Goal: Task Accomplishment & Management: Use online tool/utility

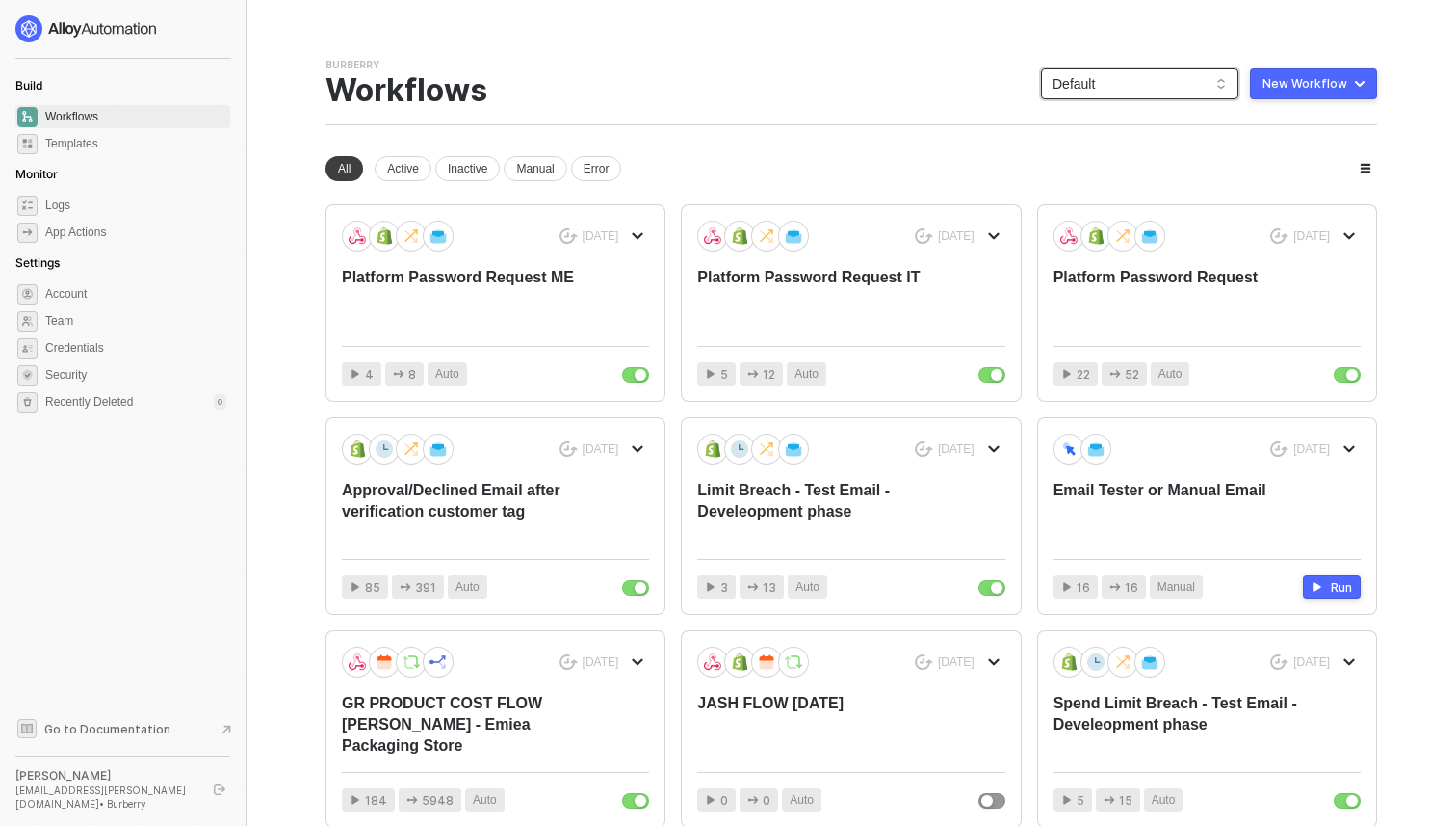
click at [1162, 88] on span "Default" at bounding box center [1139, 83] width 175 height 29
click at [697, 326] on li "Duplicate" at bounding box center [705, 313] width 150 height 38
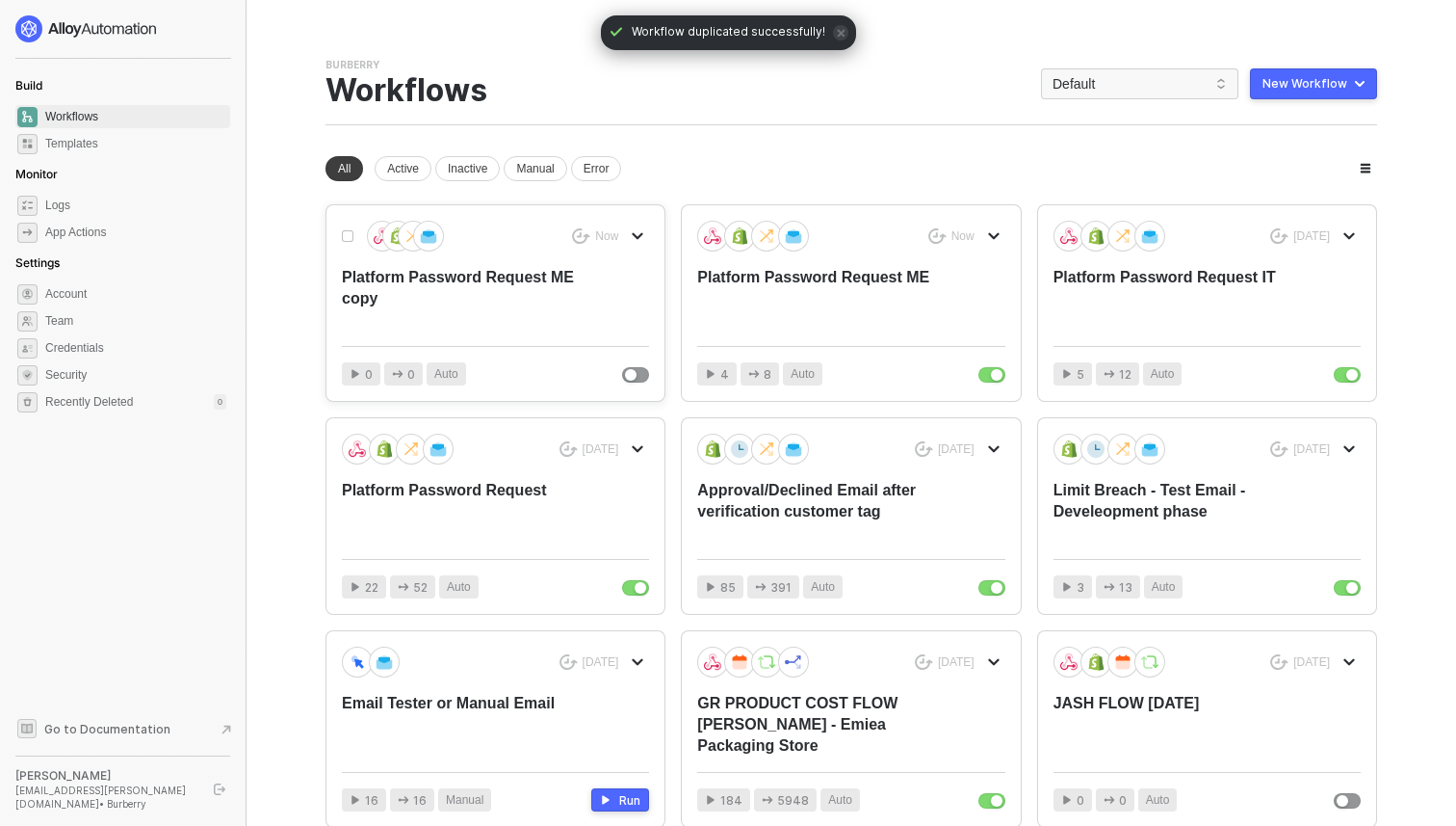
click at [524, 297] on div "Platform Password Request ME copy" at bounding box center [465, 298] width 246 height 63
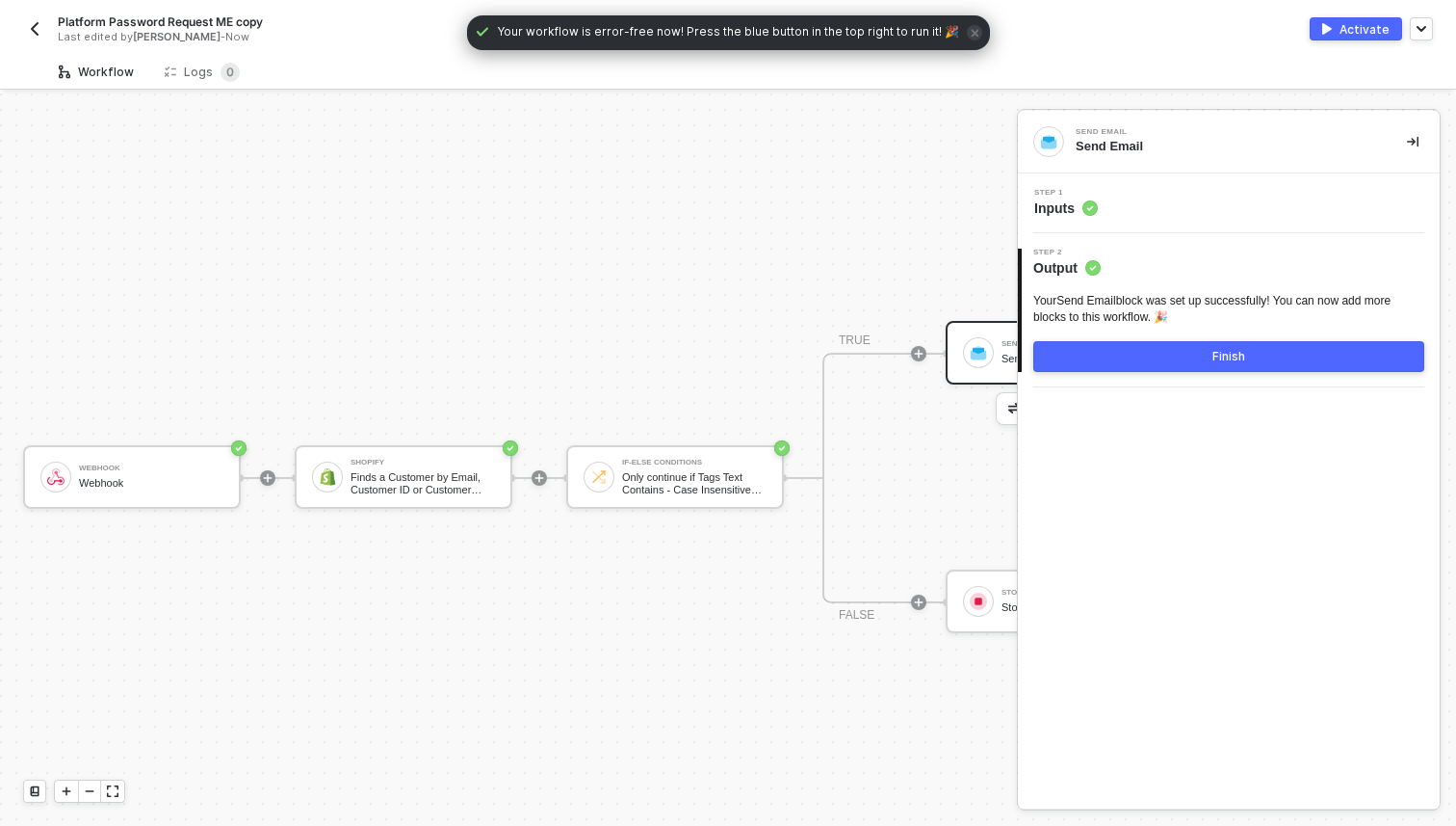
scroll to position [36, 0]
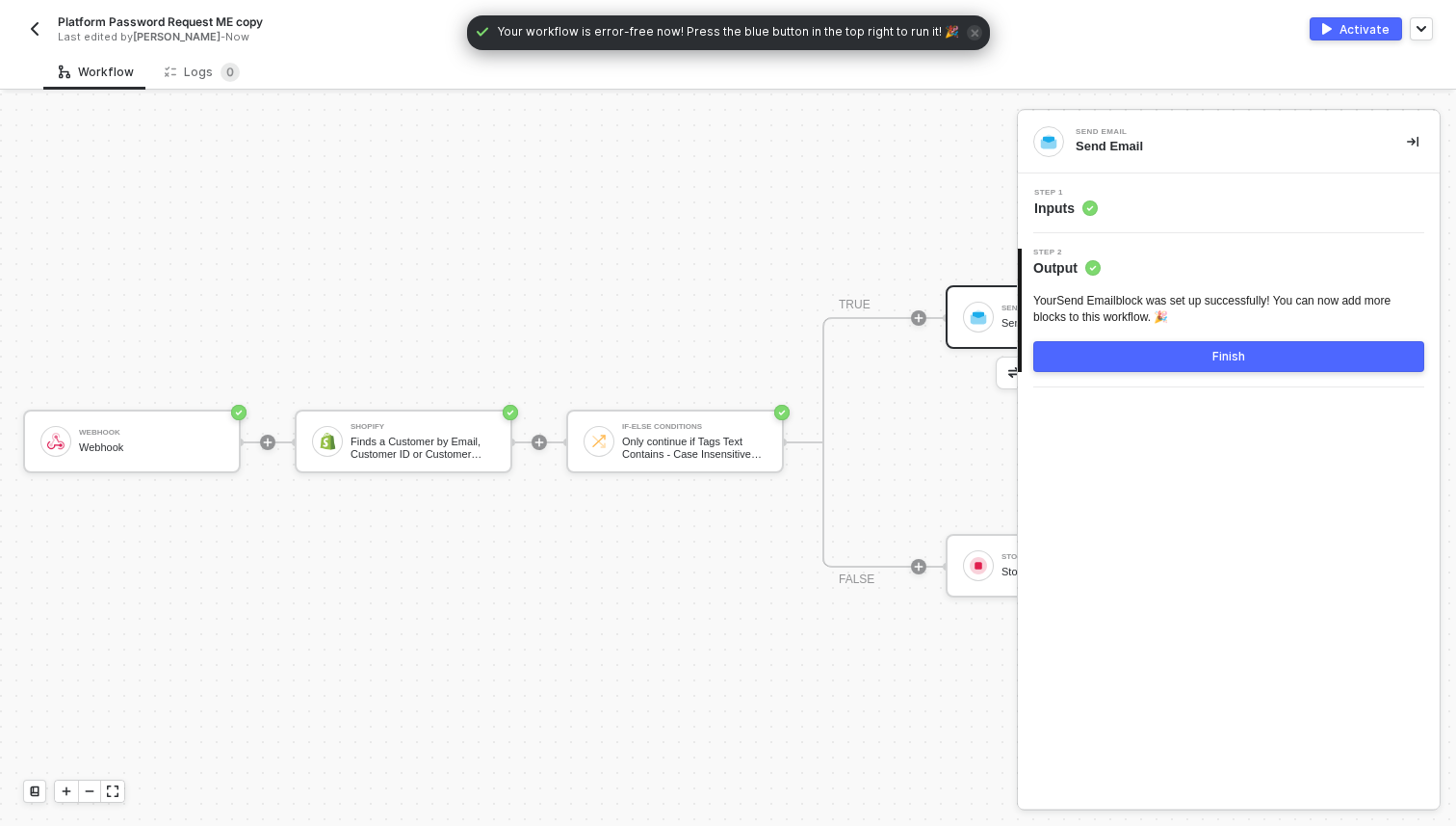
click at [239, 16] on span "Platform Password Request ME copy" at bounding box center [161, 22] width 205 height 17
drag, startPoint x: 289, startPoint y: 25, endPoint x: 221, endPoint y: 24, distance: 68.0
click at [221, 24] on input "Platform Password Request ME copy" at bounding box center [222, 22] width 328 height 23
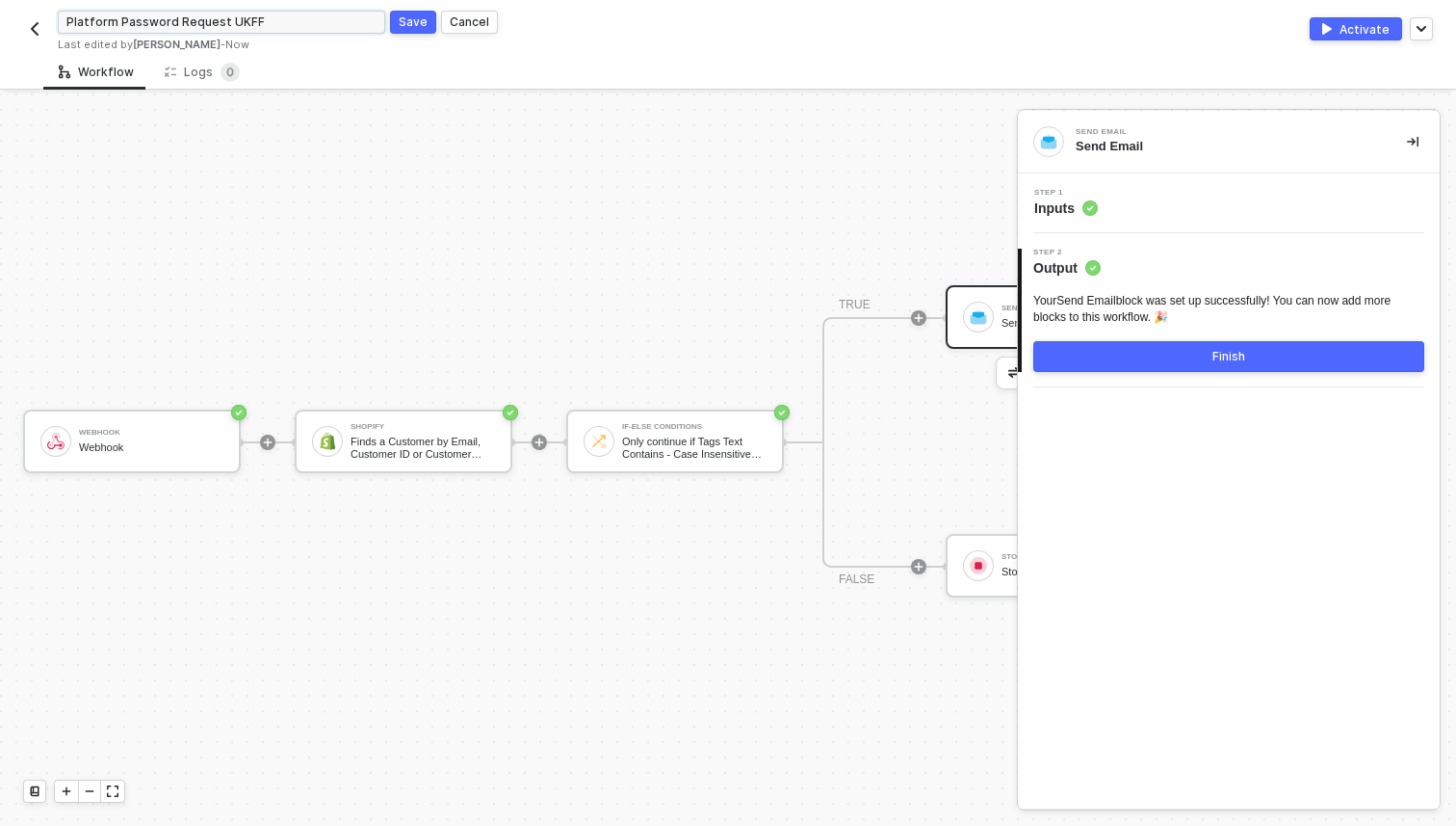
type input "Platform Password Request UKFF"
click at [421, 17] on div "Save" at bounding box center [412, 22] width 29 height 17
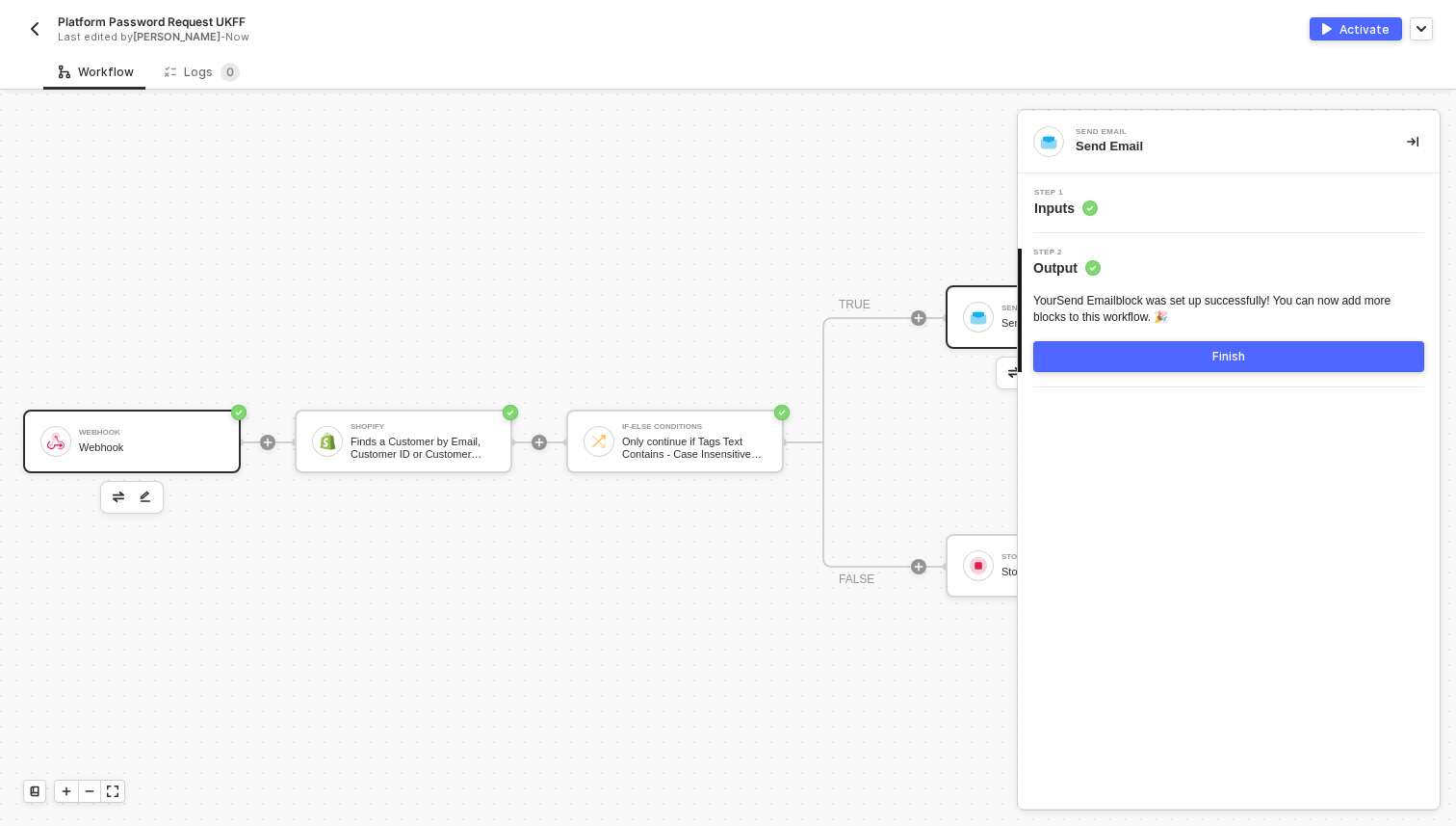
click at [192, 425] on div "Webhook Webhook" at bounding box center [151, 441] width 144 height 37
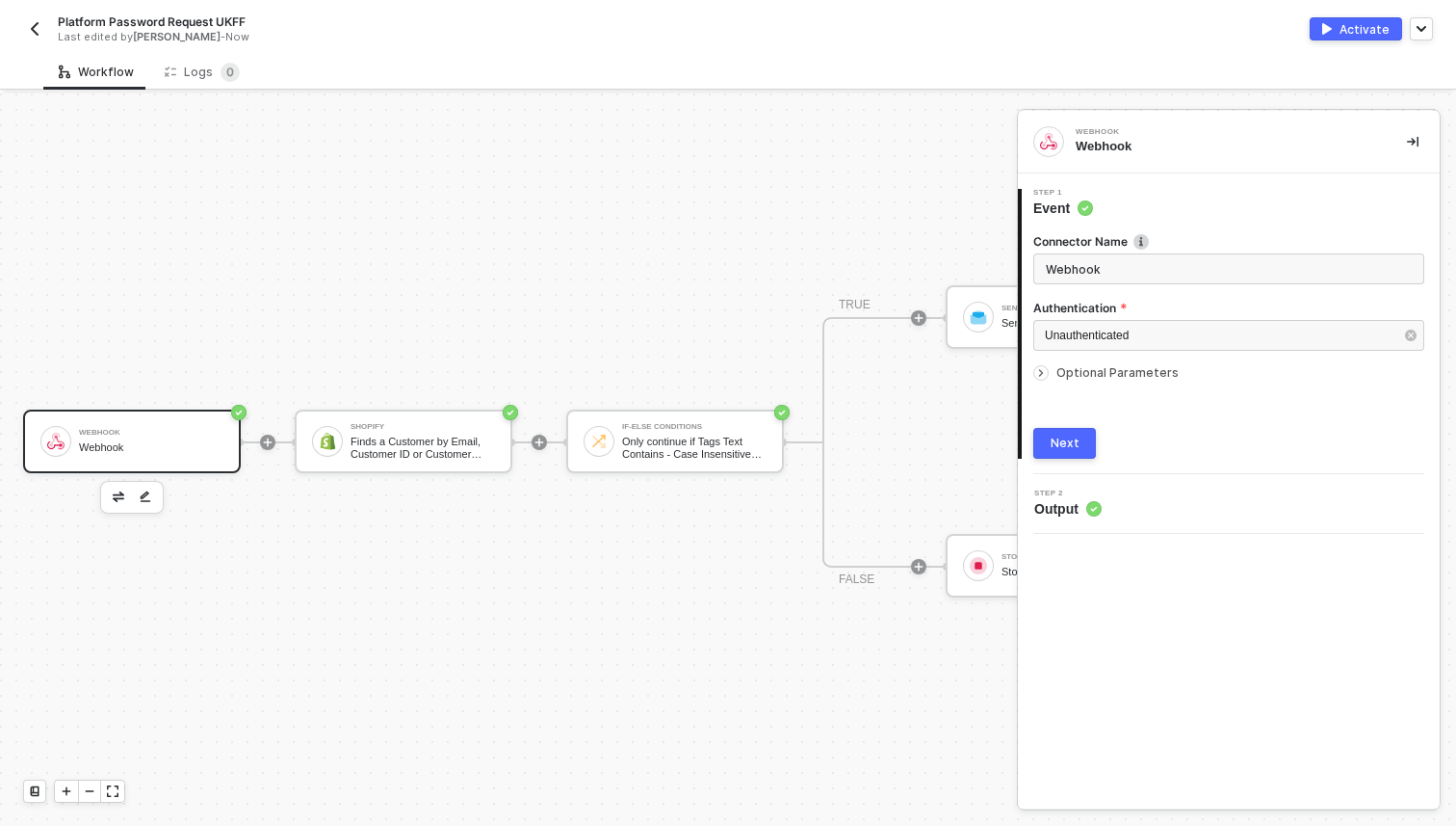
click at [1040, 376] on icon "icon-arrow-right-small" at bounding box center [1041, 373] width 12 height 12
type textarea "{ "email": "" }"
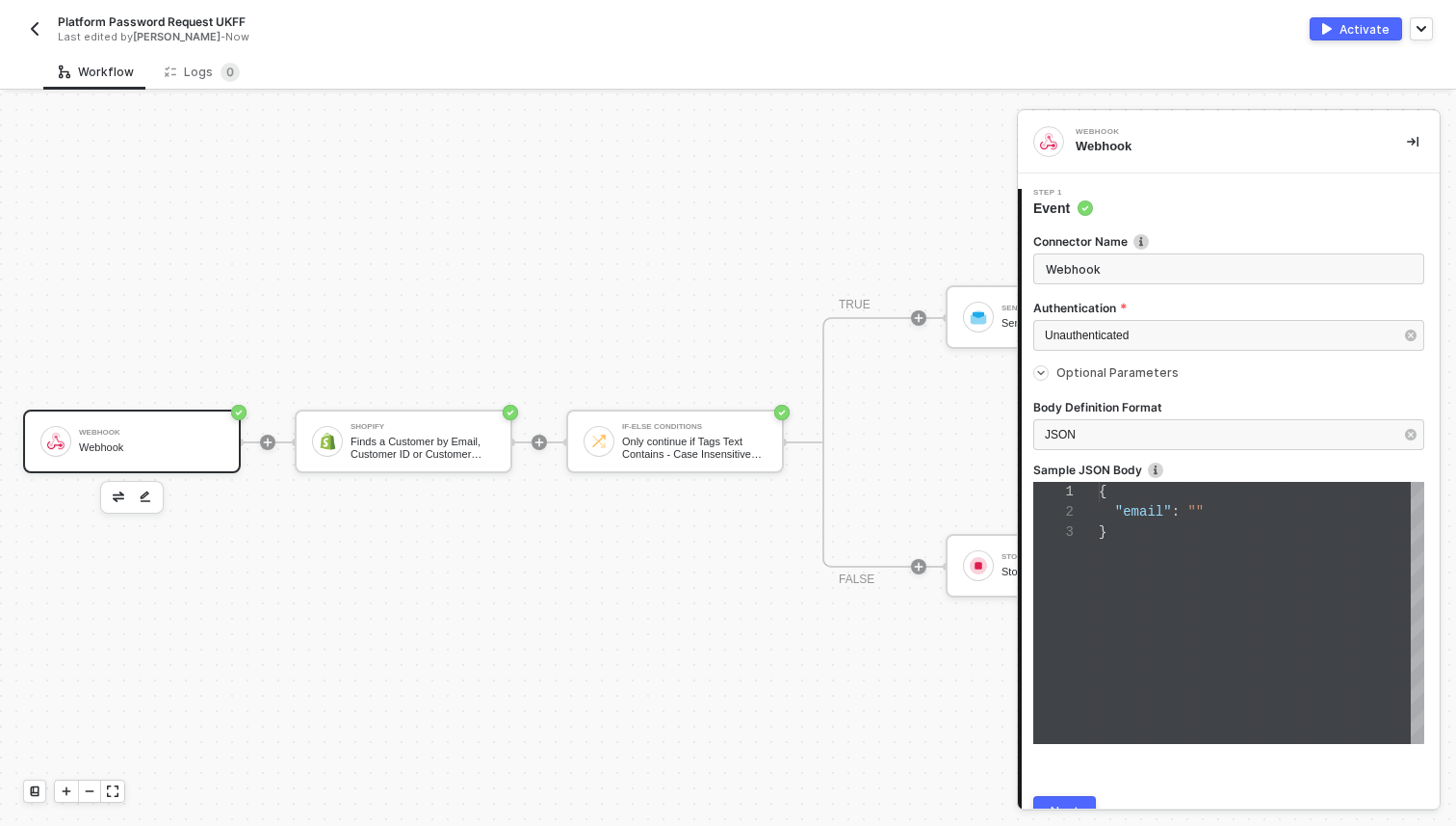
click at [1062, 795] on button "Next" at bounding box center [1063, 810] width 62 height 31
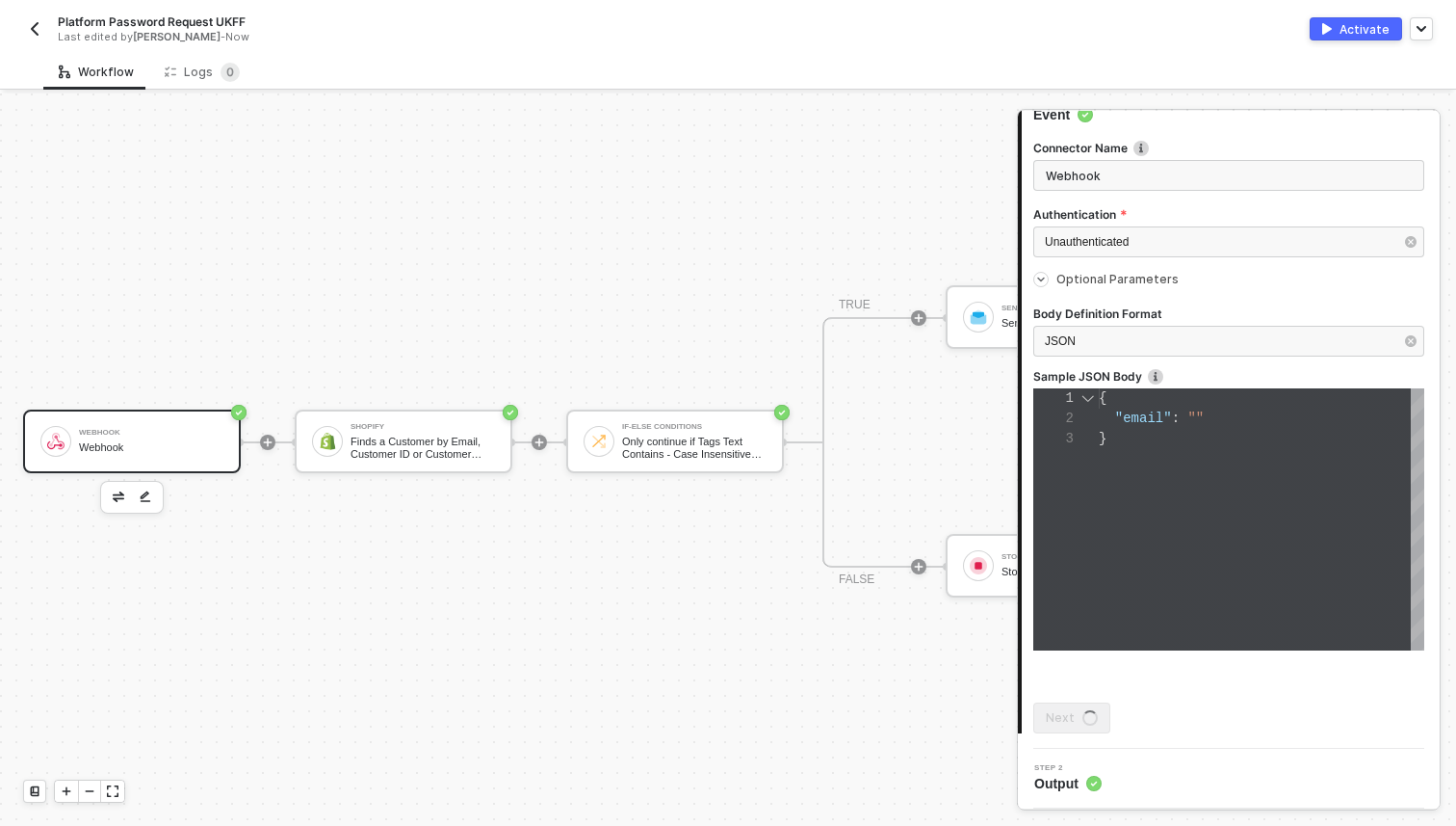
scroll to position [0, 0]
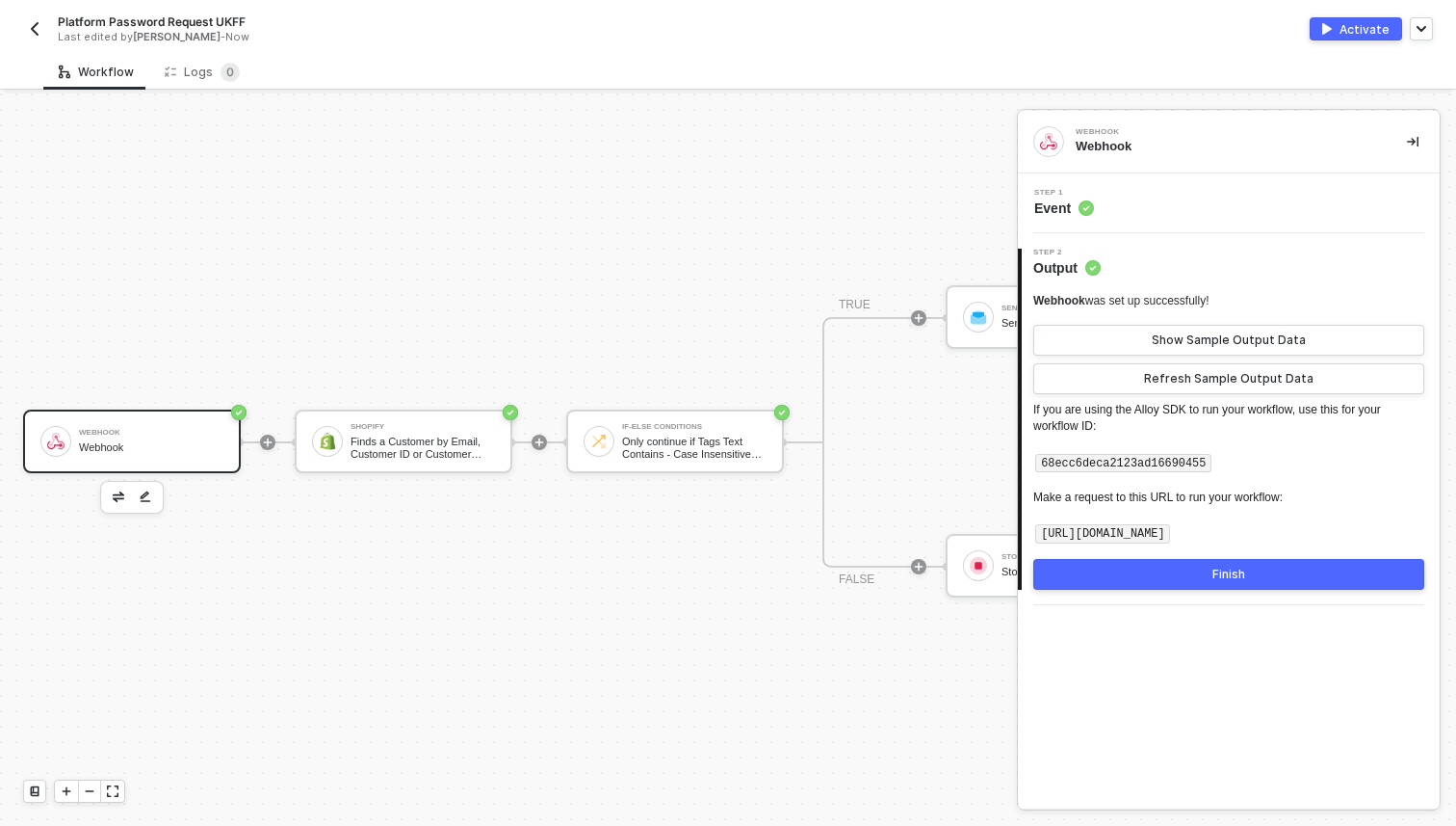
drag, startPoint x: 1043, startPoint y: 533, endPoint x: 1455, endPoint y: 536, distance: 412.0
click at [1455, 536] on div "Webhook Webhook Step 1 Event 2 Step 2 Output Webhook was set up successfully! S…" at bounding box center [1236, 460] width 439 height 732
copy code "https://webhooks.runalloy.com/68ecc6deca2123ad16690455"
click at [430, 425] on div "Shopify" at bounding box center [422, 427] width 144 height 8
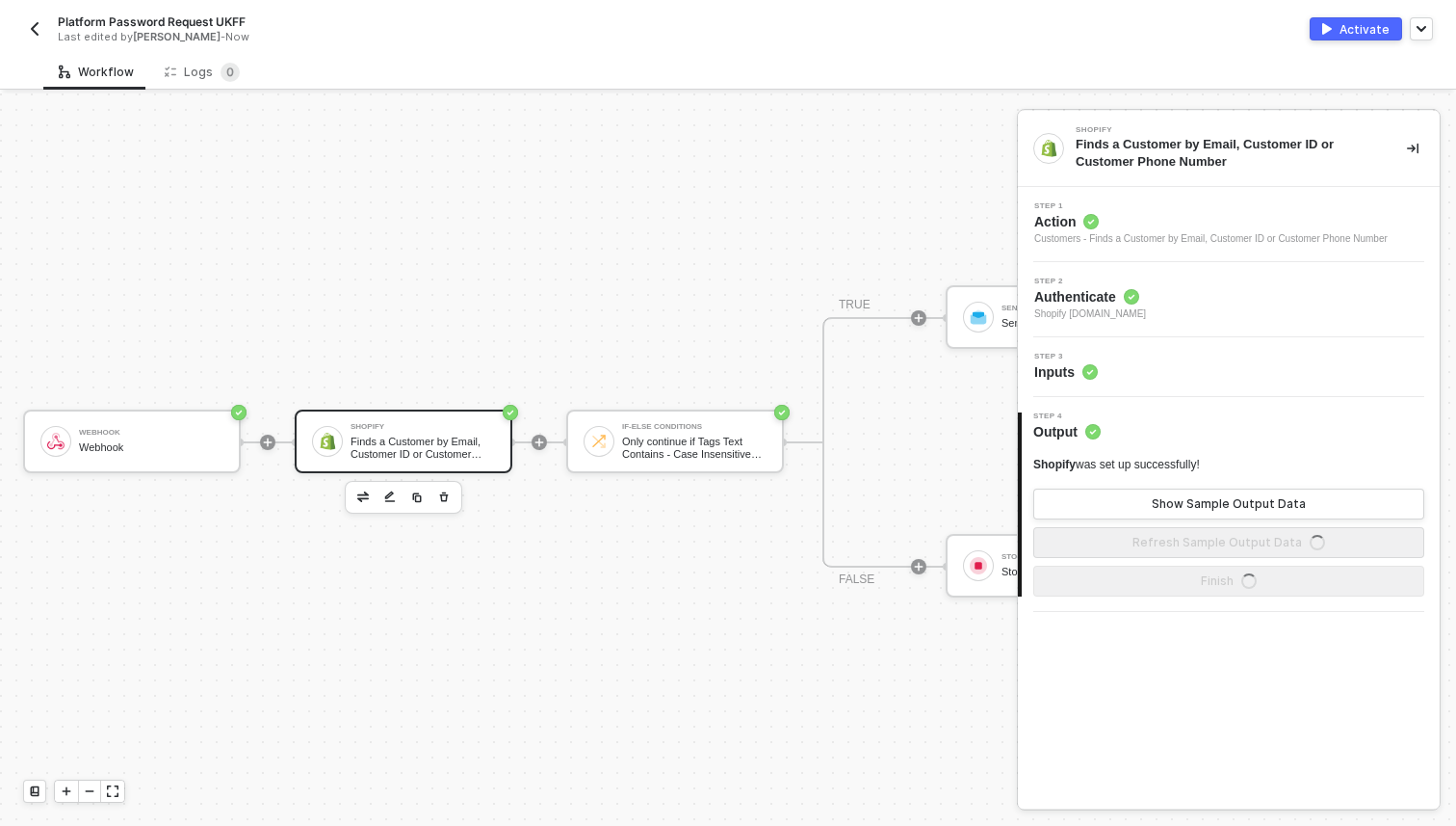
click at [1087, 206] on span "Step 1" at bounding box center [1210, 206] width 353 height 8
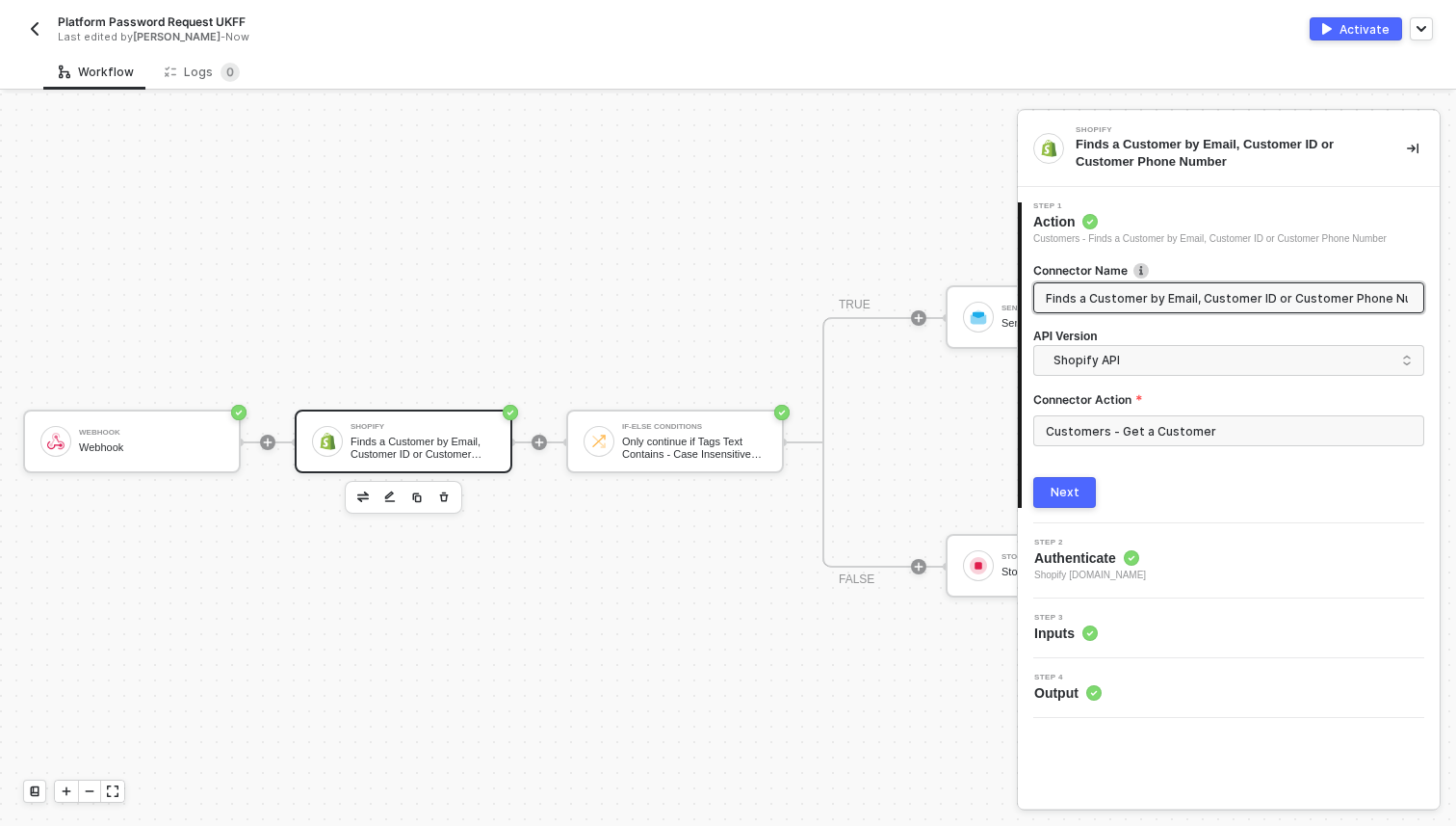
click at [1078, 559] on span "Authenticate" at bounding box center [1089, 558] width 111 height 20
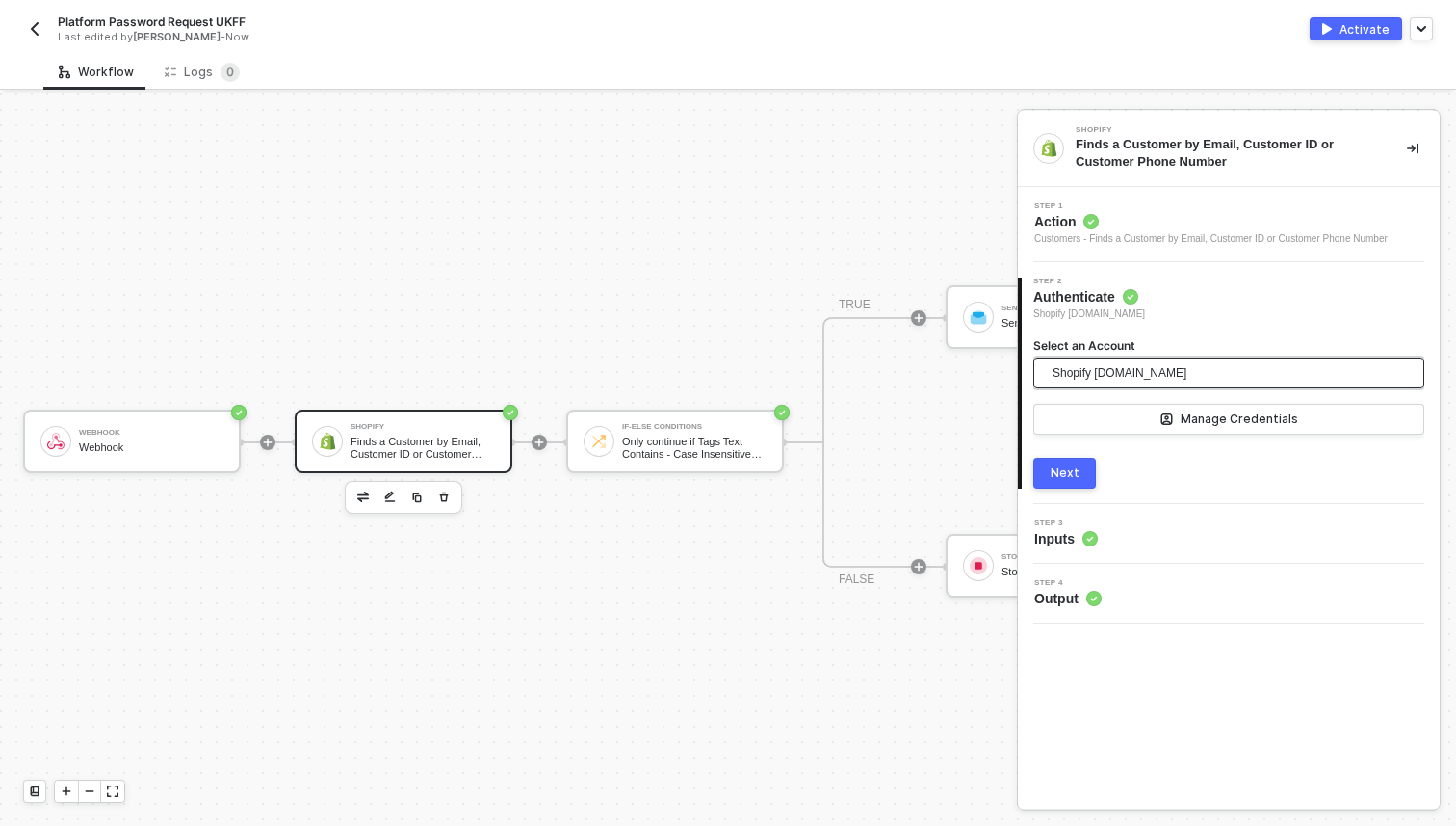
click at [1107, 384] on span "Shopify middleeastrapidstore.myshopify.com" at bounding box center [1120, 372] width 134 height 29
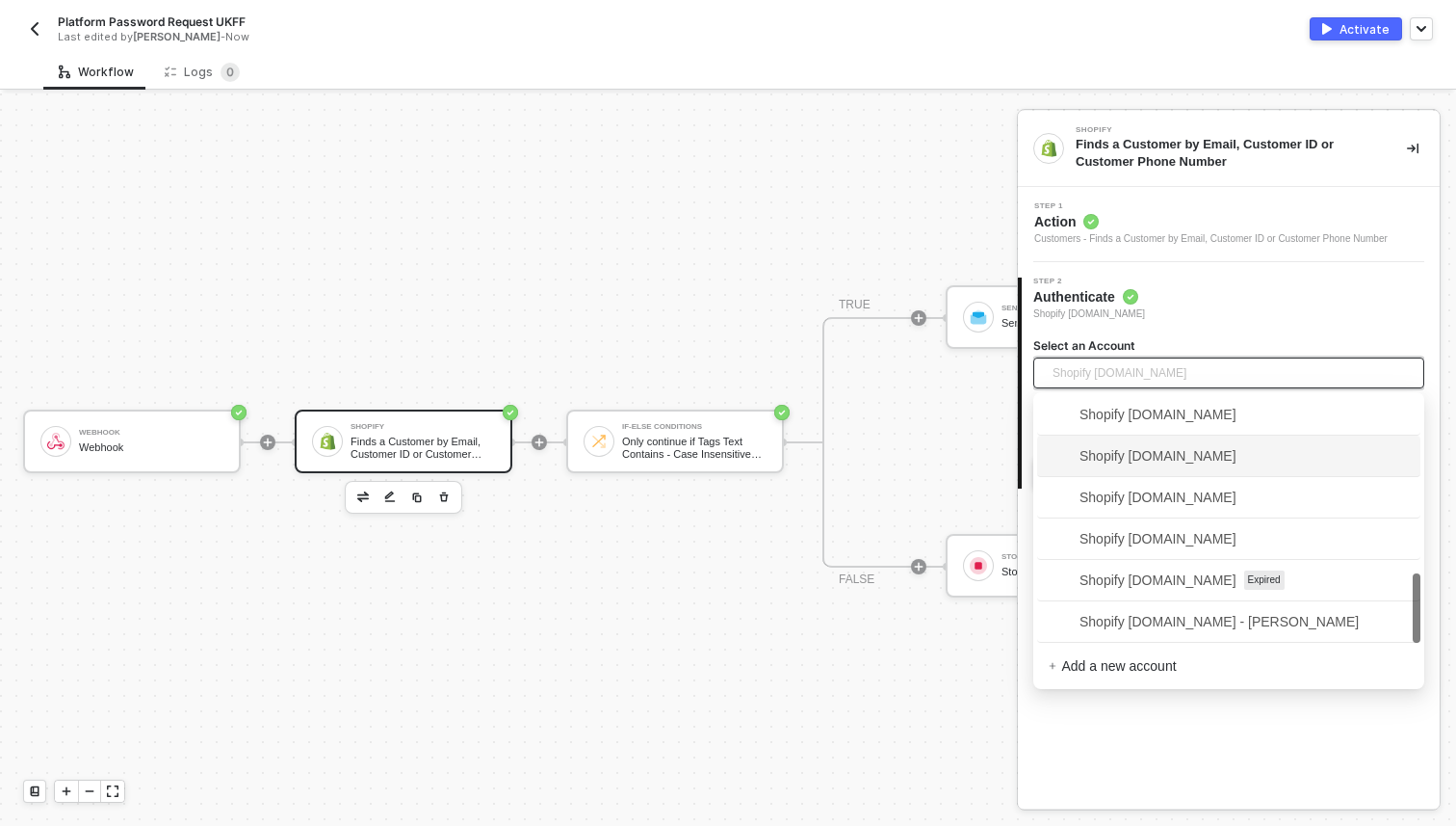
scroll to position [586, 0]
click at [1179, 445] on span "Shopify burberry-uk-f-f-store.myshopify.com" at bounding box center [1142, 450] width 187 height 21
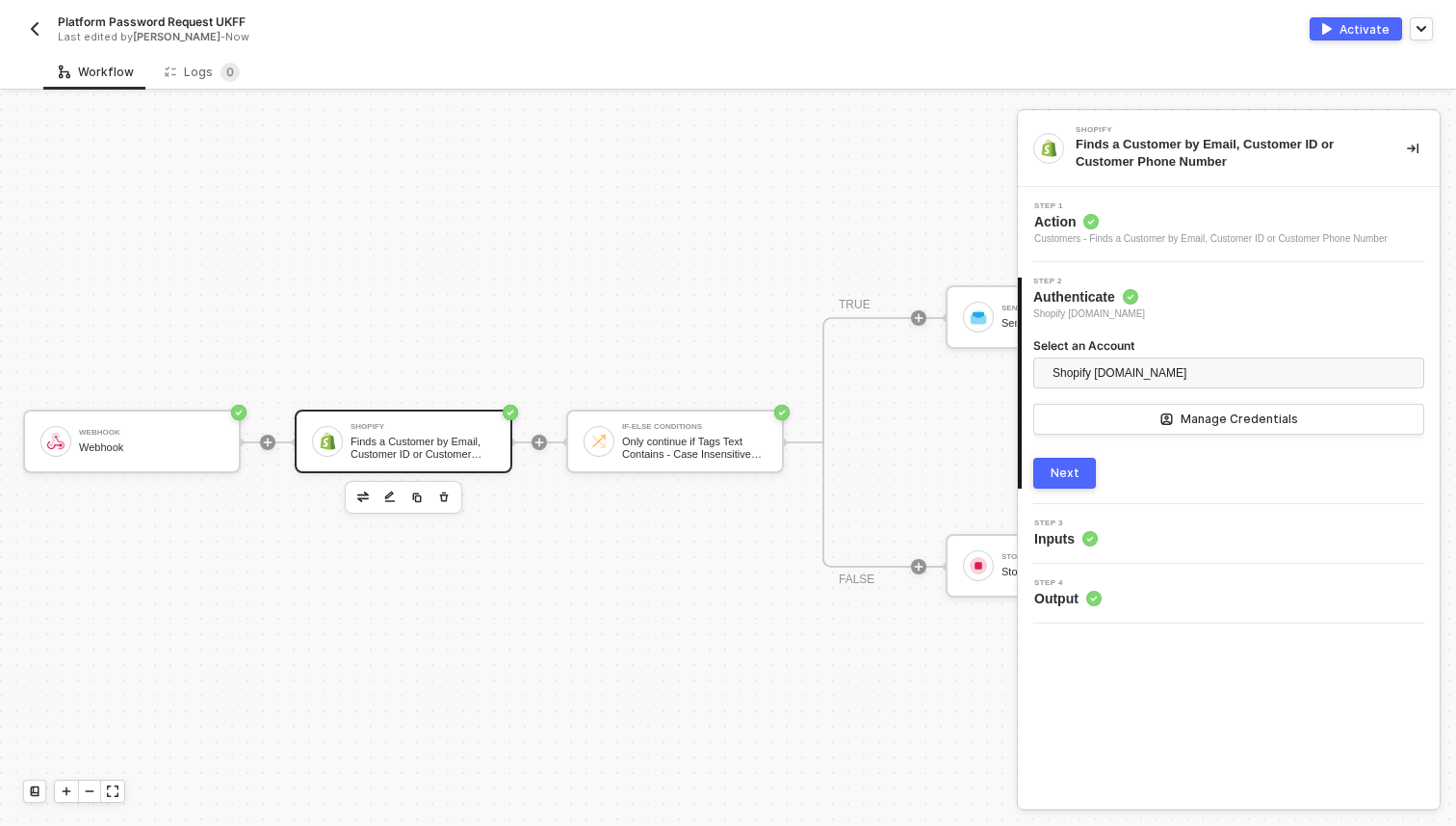
click at [1083, 465] on button "Next" at bounding box center [1063, 473] width 62 height 31
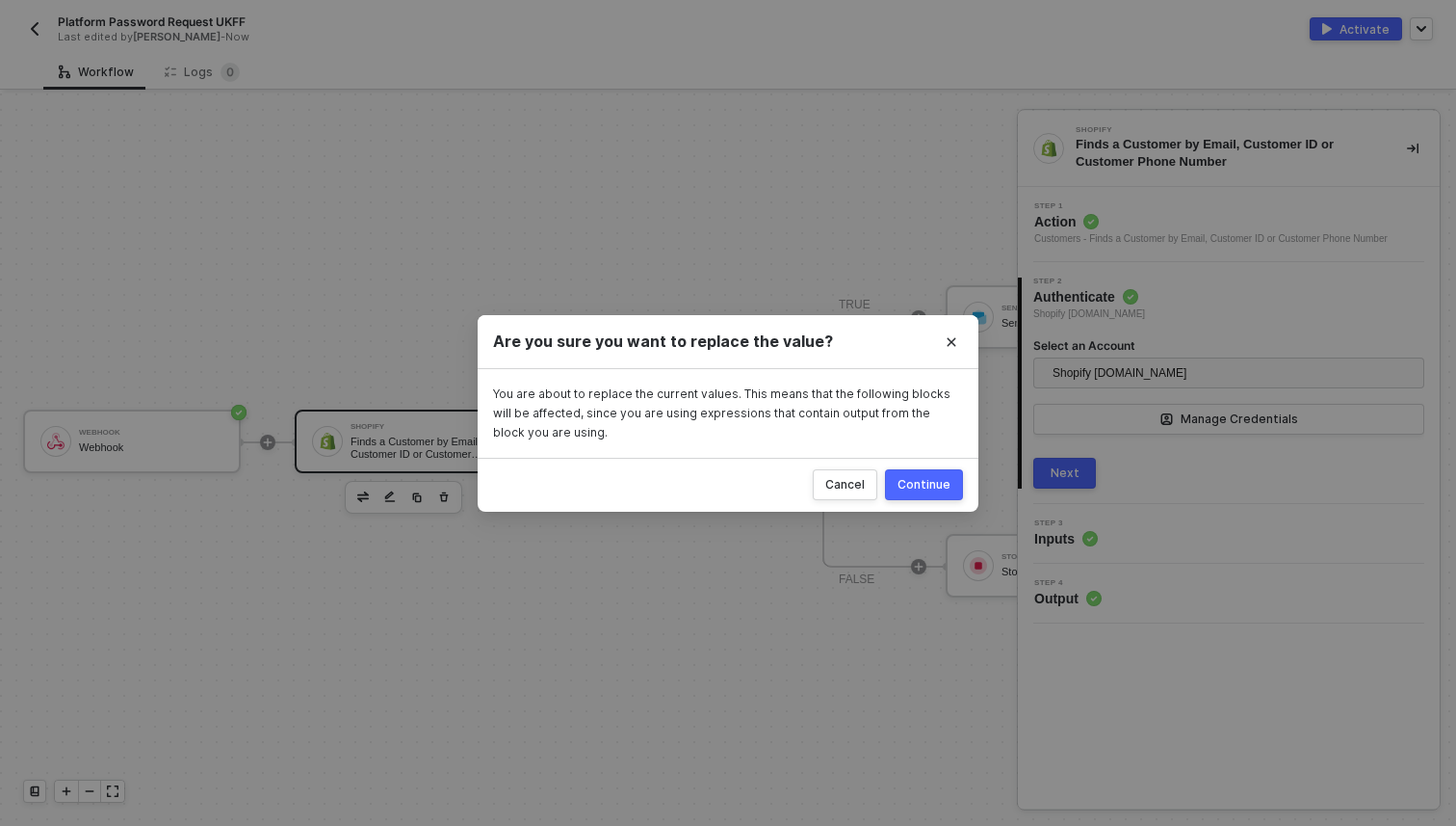
click at [933, 477] on div "Continue" at bounding box center [924, 485] width 53 height 16
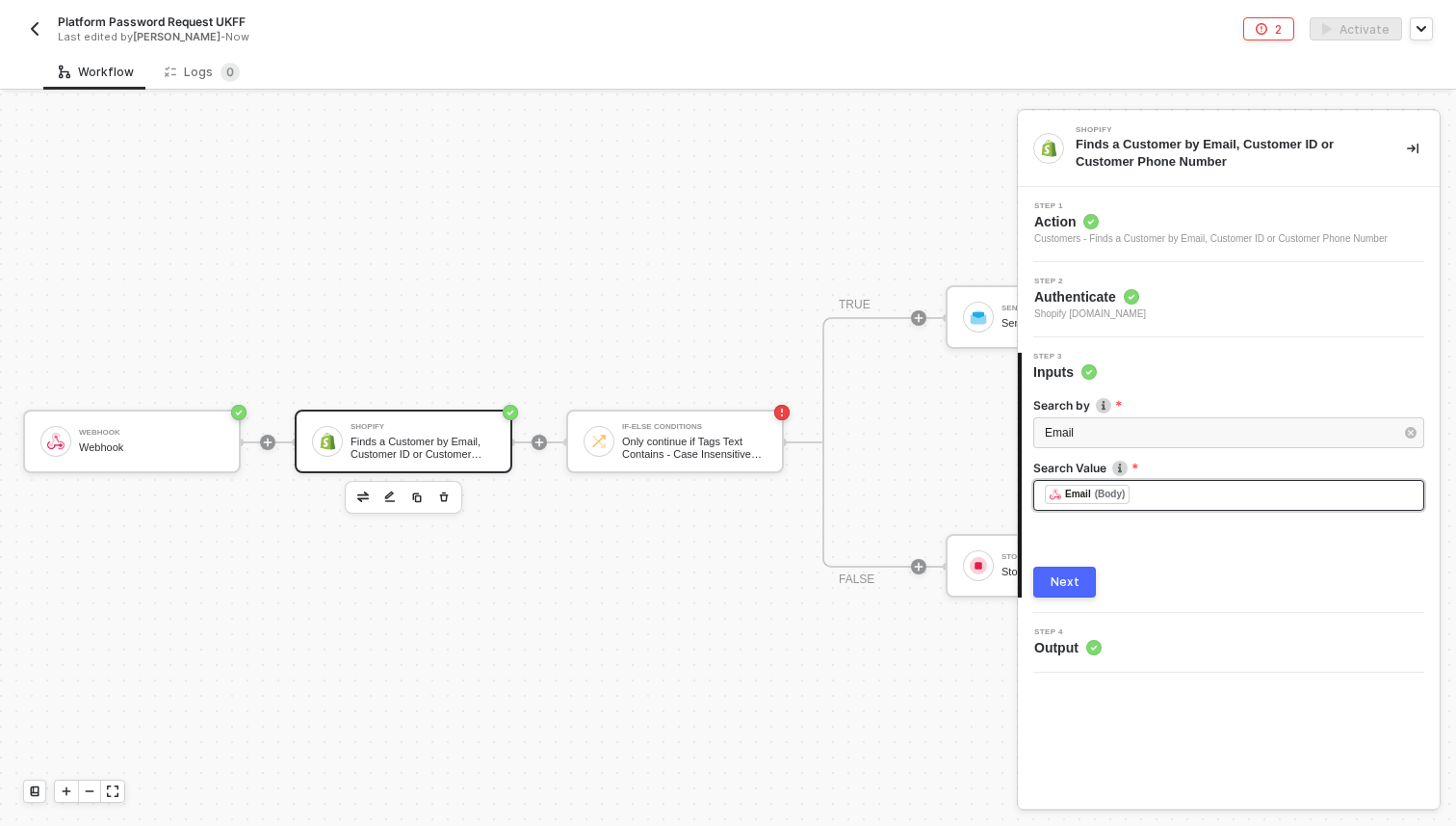
click at [1153, 503] on div "﻿ ﻿ Email (Body) ﻿" at bounding box center [1228, 494] width 368 height 21
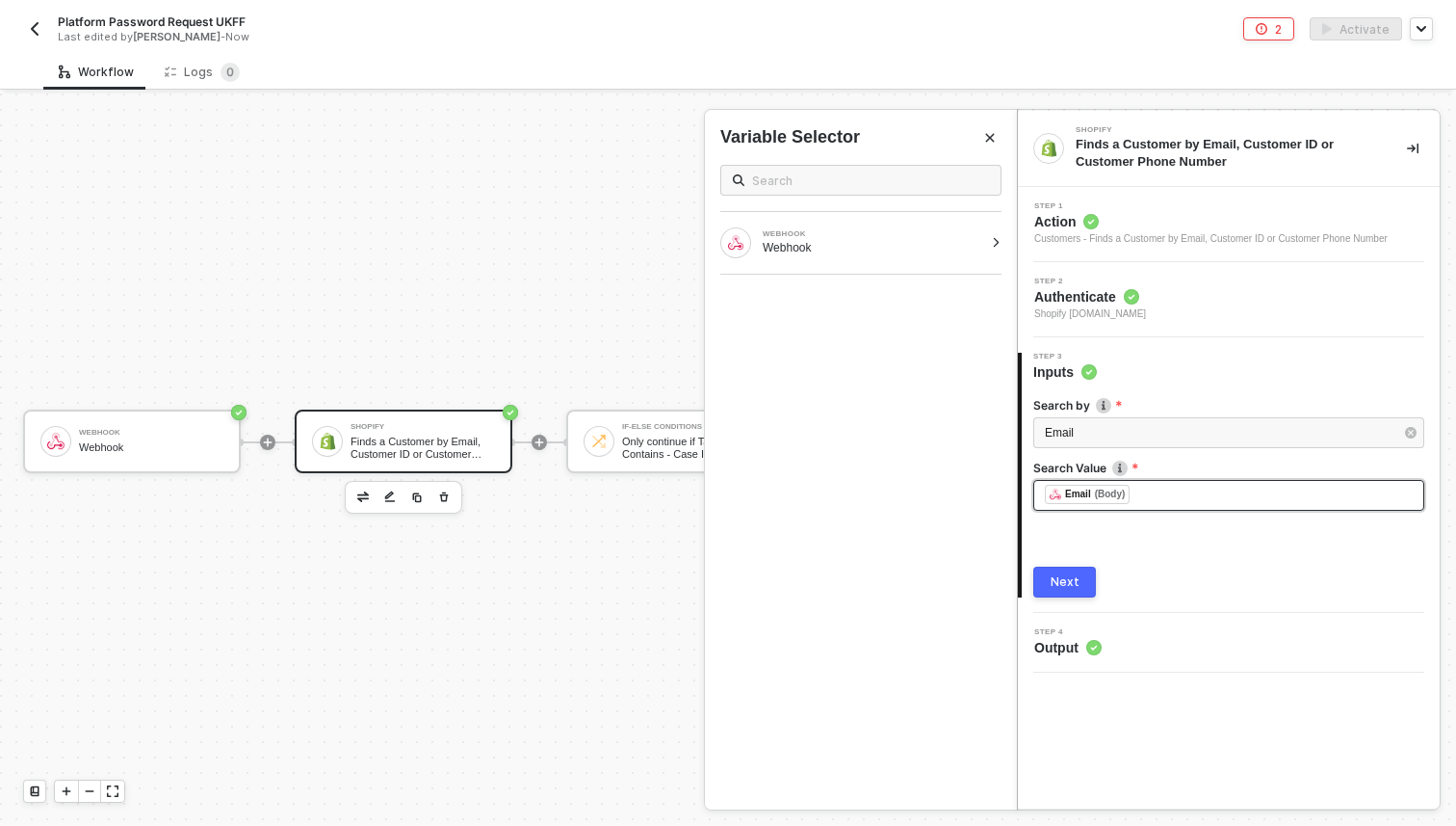
click at [1153, 503] on div "﻿ ﻿ Email (Body) ﻿" at bounding box center [1228, 494] width 368 height 21
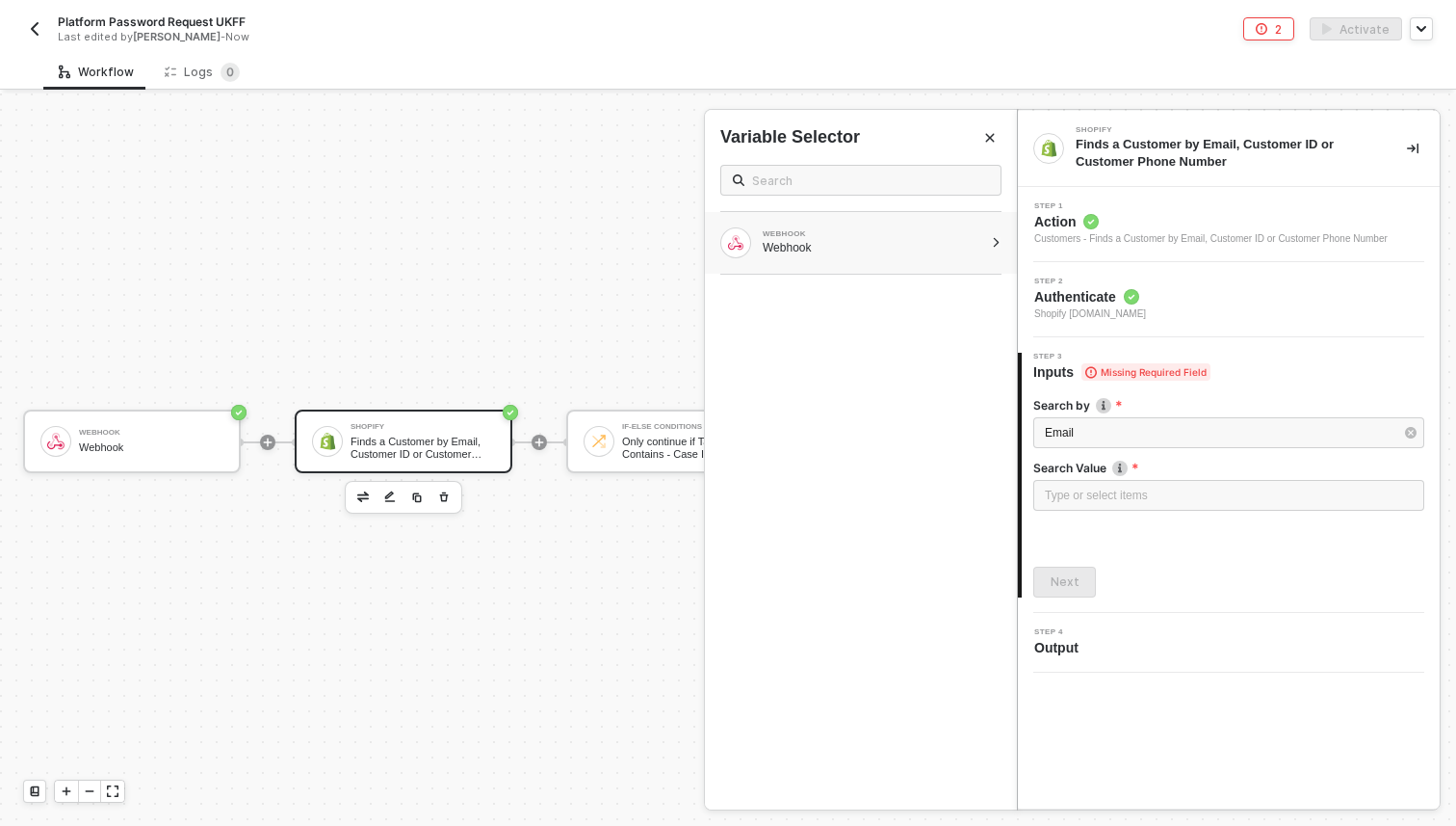
click at [827, 229] on div "WEBHOOK Webhook" at bounding box center [851, 242] width 262 height 31
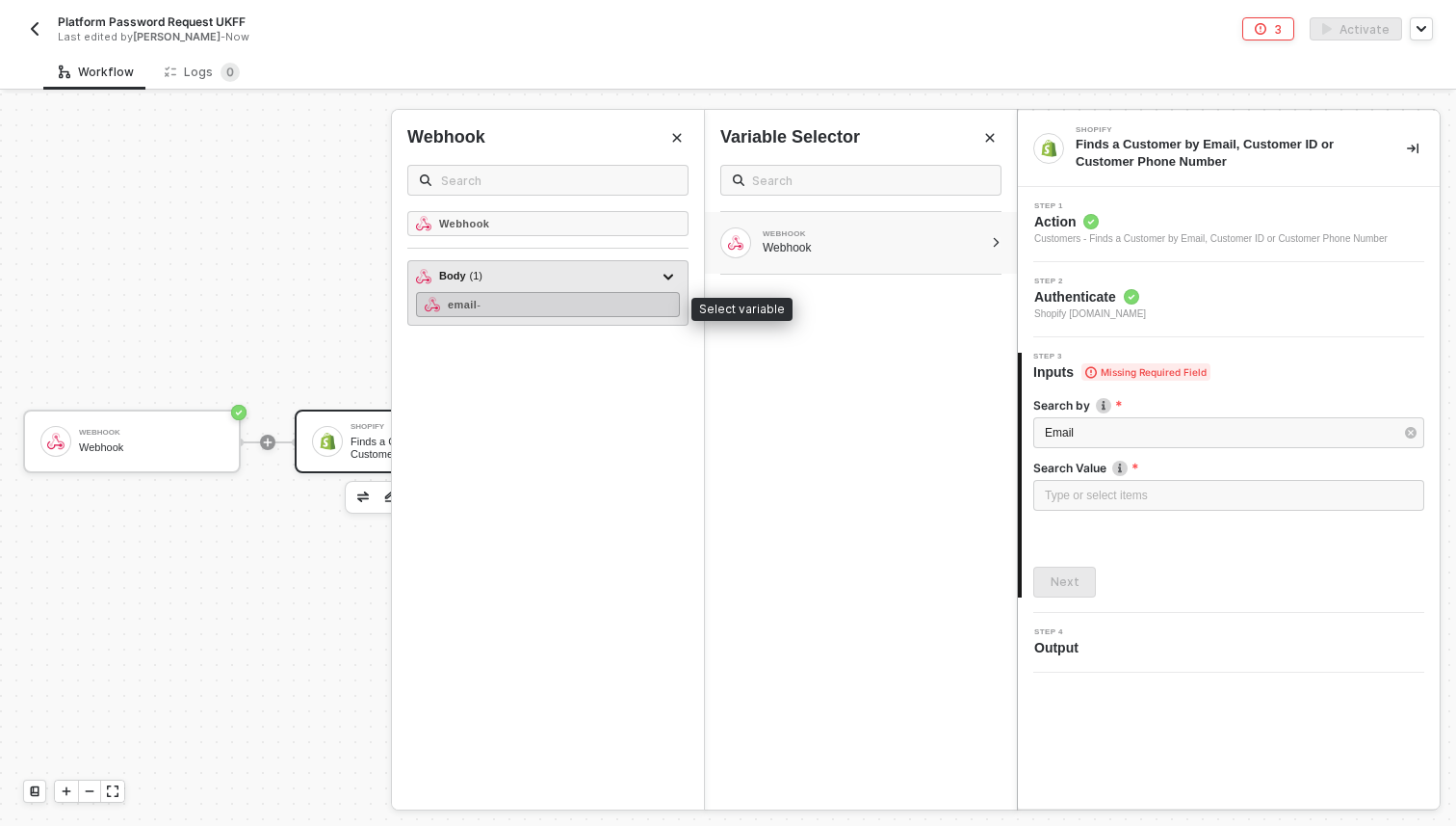
click at [580, 303] on div "email -" at bounding box center [547, 304] width 263 height 25
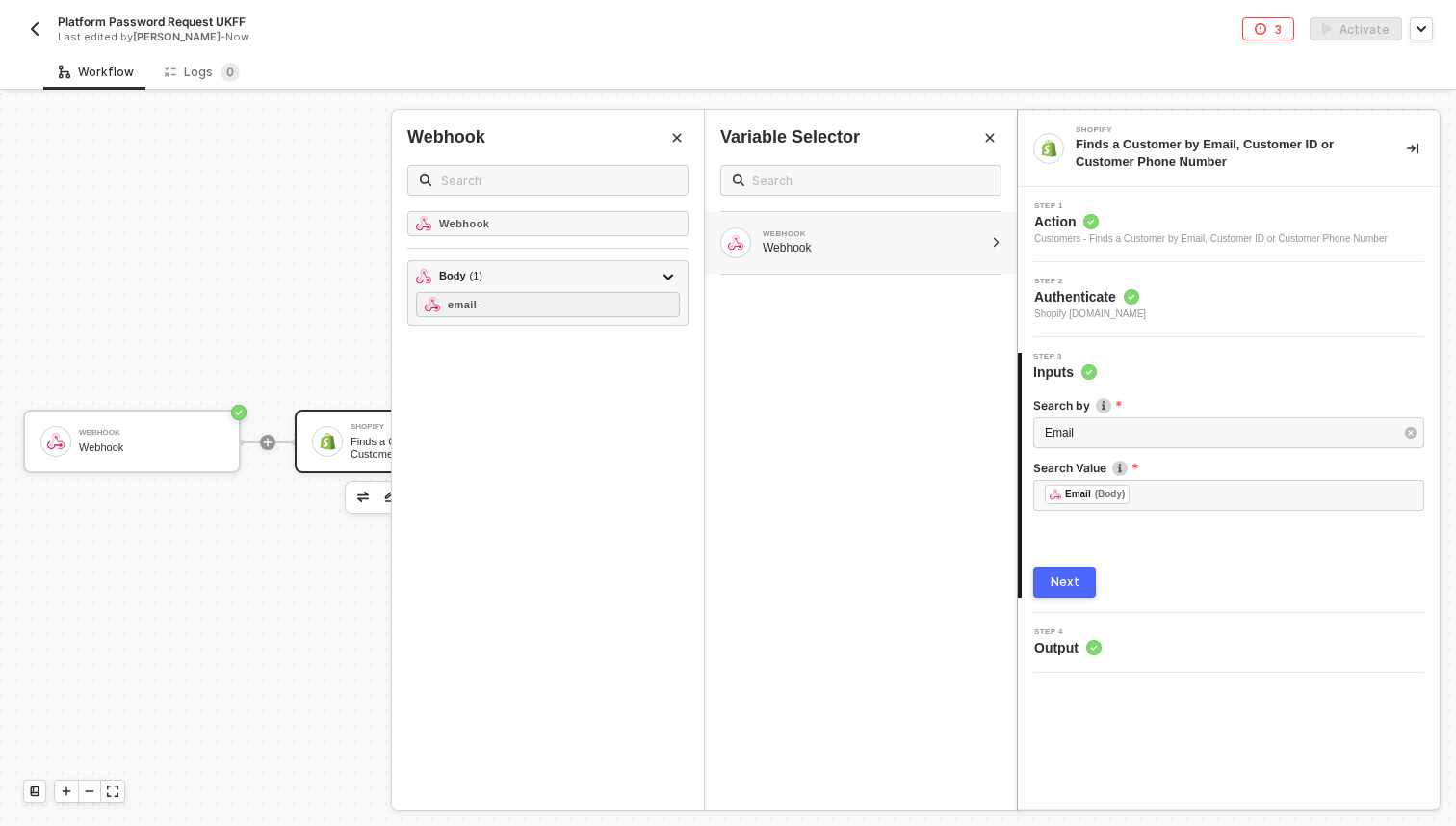
click at [1046, 578] on button "Next" at bounding box center [1063, 581] width 62 height 31
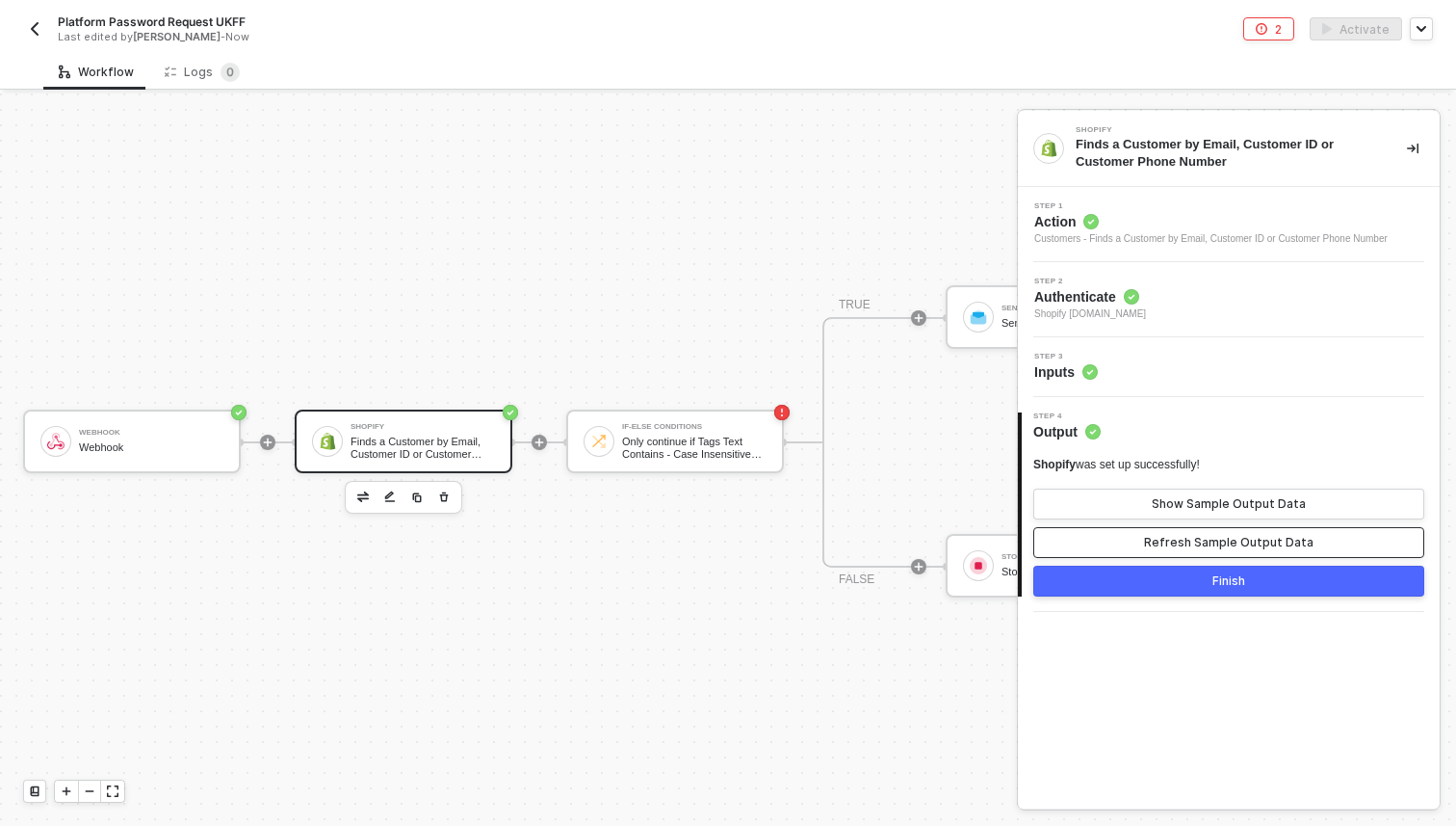
click at [1133, 546] on button "Refresh Sample Output Data" at bounding box center [1228, 542] width 391 height 31
click at [1126, 580] on button "Finish" at bounding box center [1228, 580] width 391 height 31
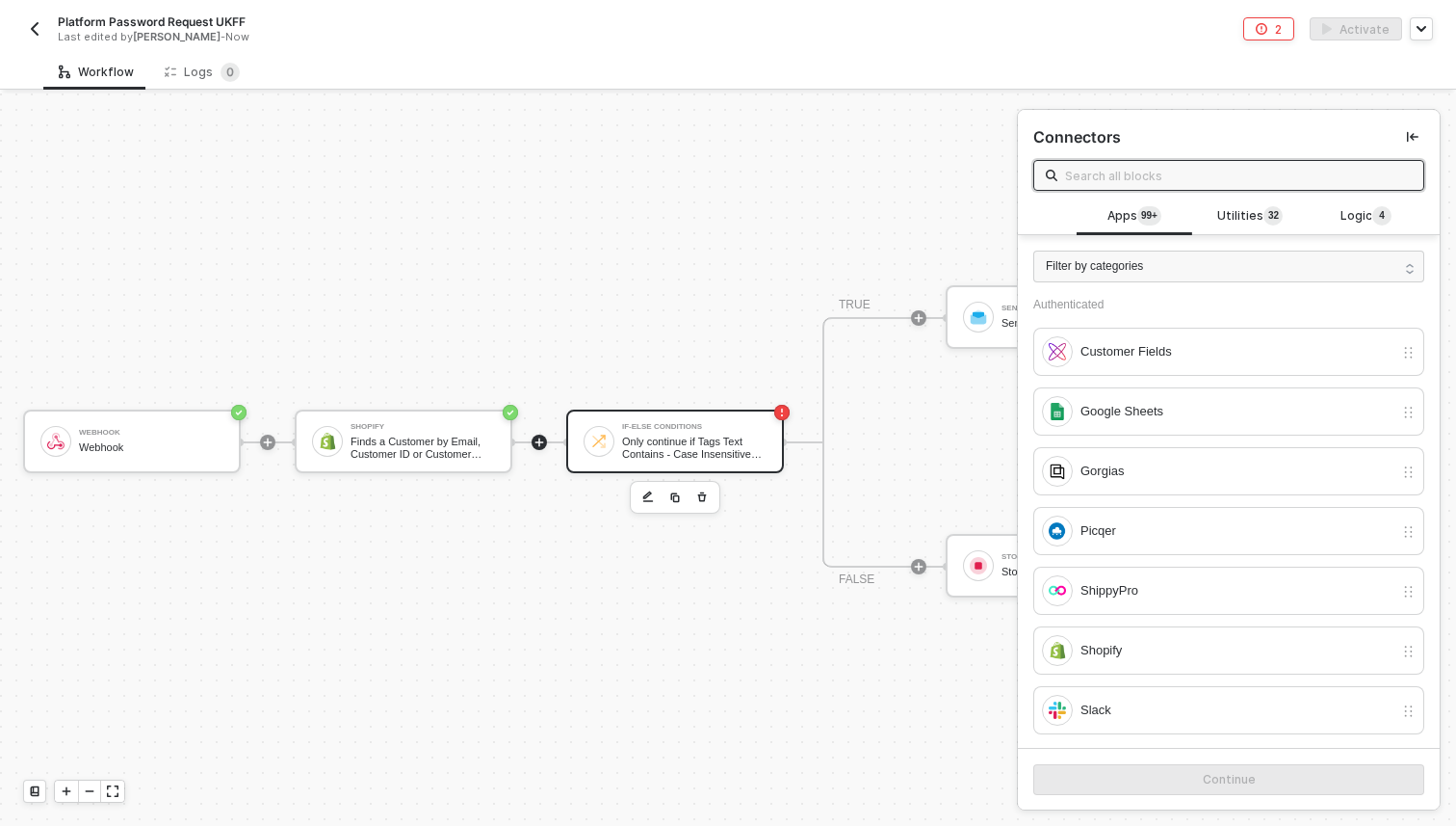
click at [667, 427] on div "If-Else Conditions" at bounding box center [694, 427] width 144 height 8
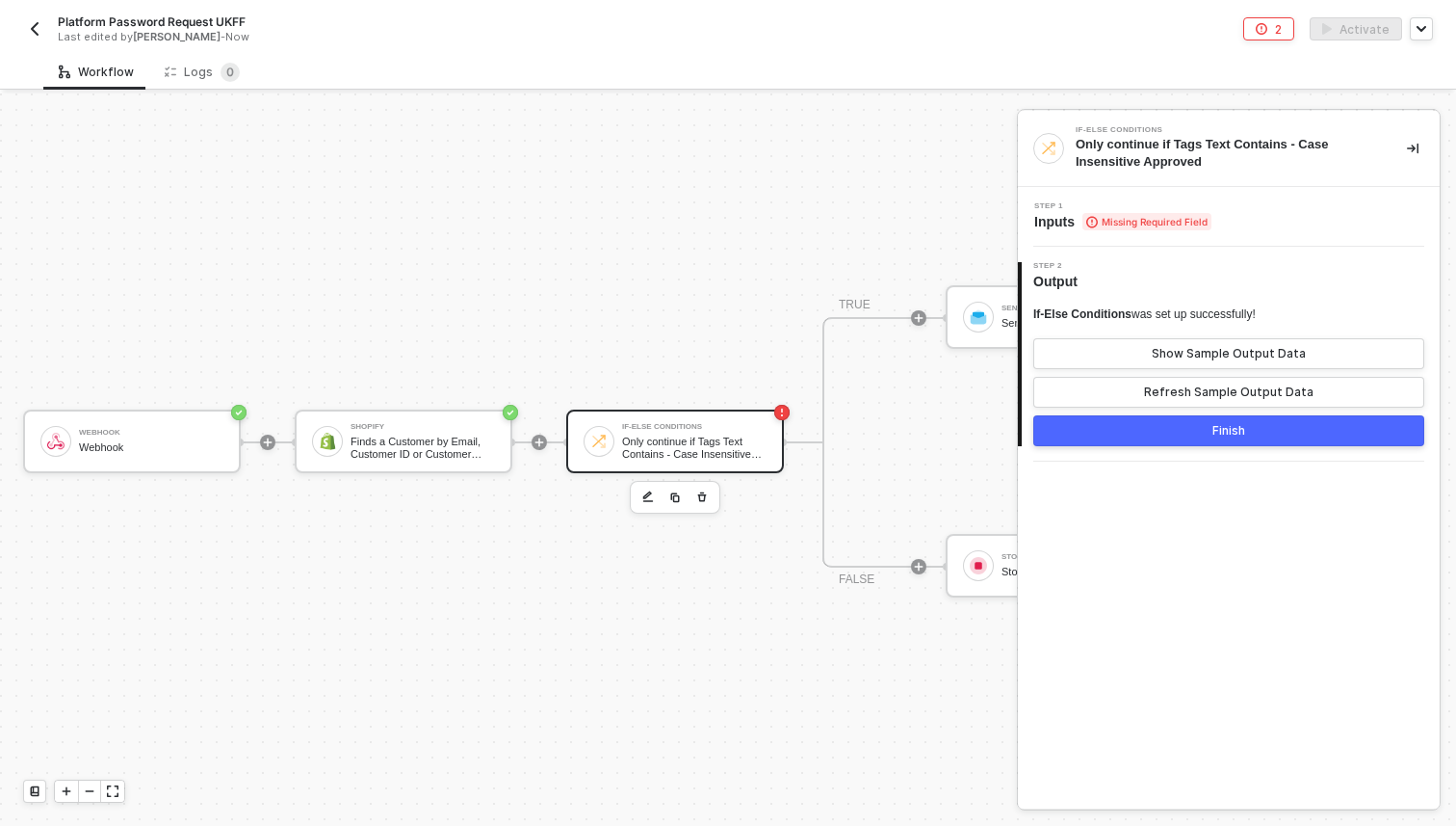
click at [1075, 227] on span "Inputs Missing Required Field" at bounding box center [1123, 222] width 178 height 20
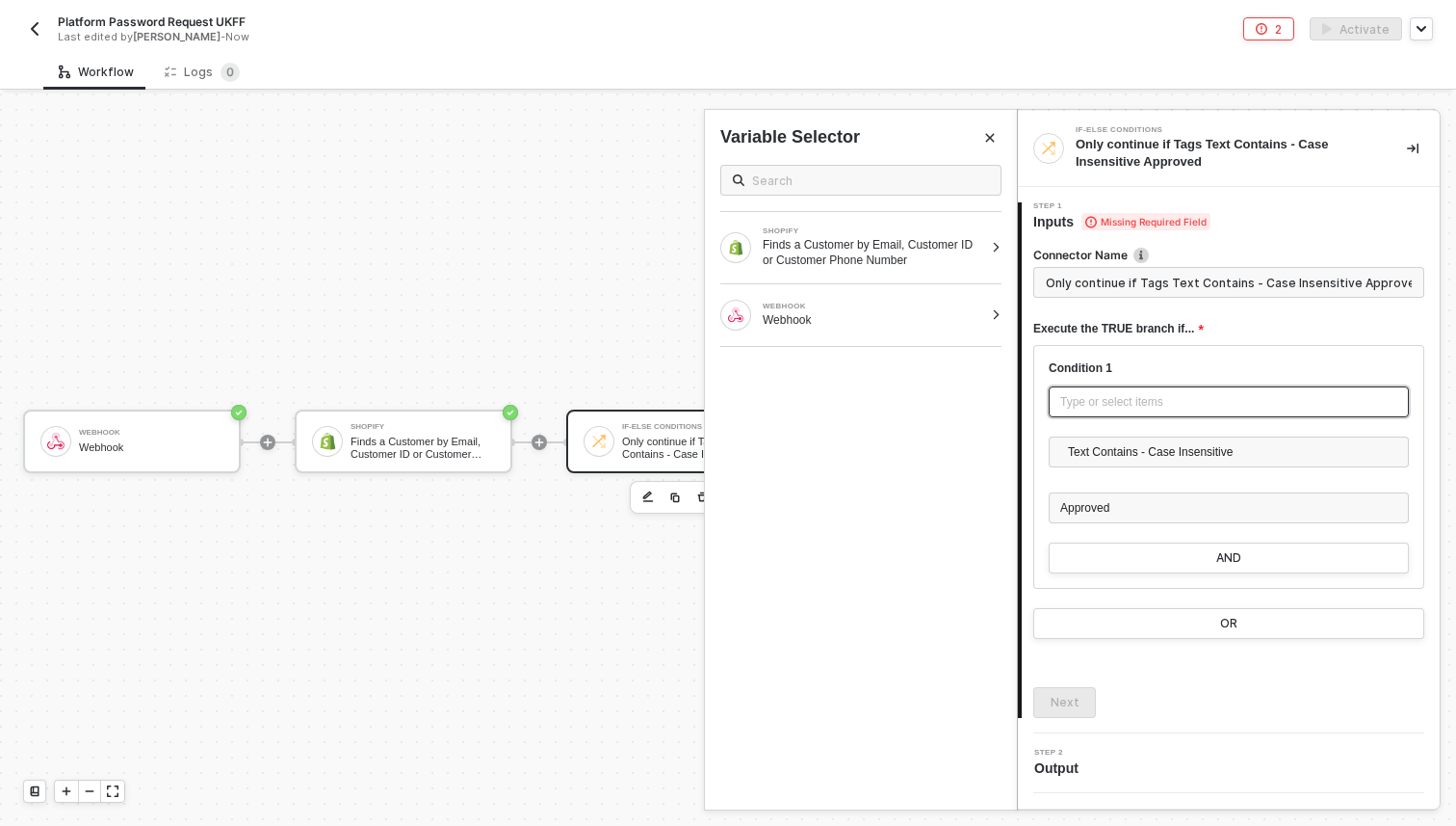
click at [1100, 412] on div "Type or select items ﻿" at bounding box center [1228, 401] width 360 height 31
click at [845, 264] on div "Finds a Customer by Email, Customer ID or Customer Phone Number" at bounding box center [873, 252] width 221 height 31
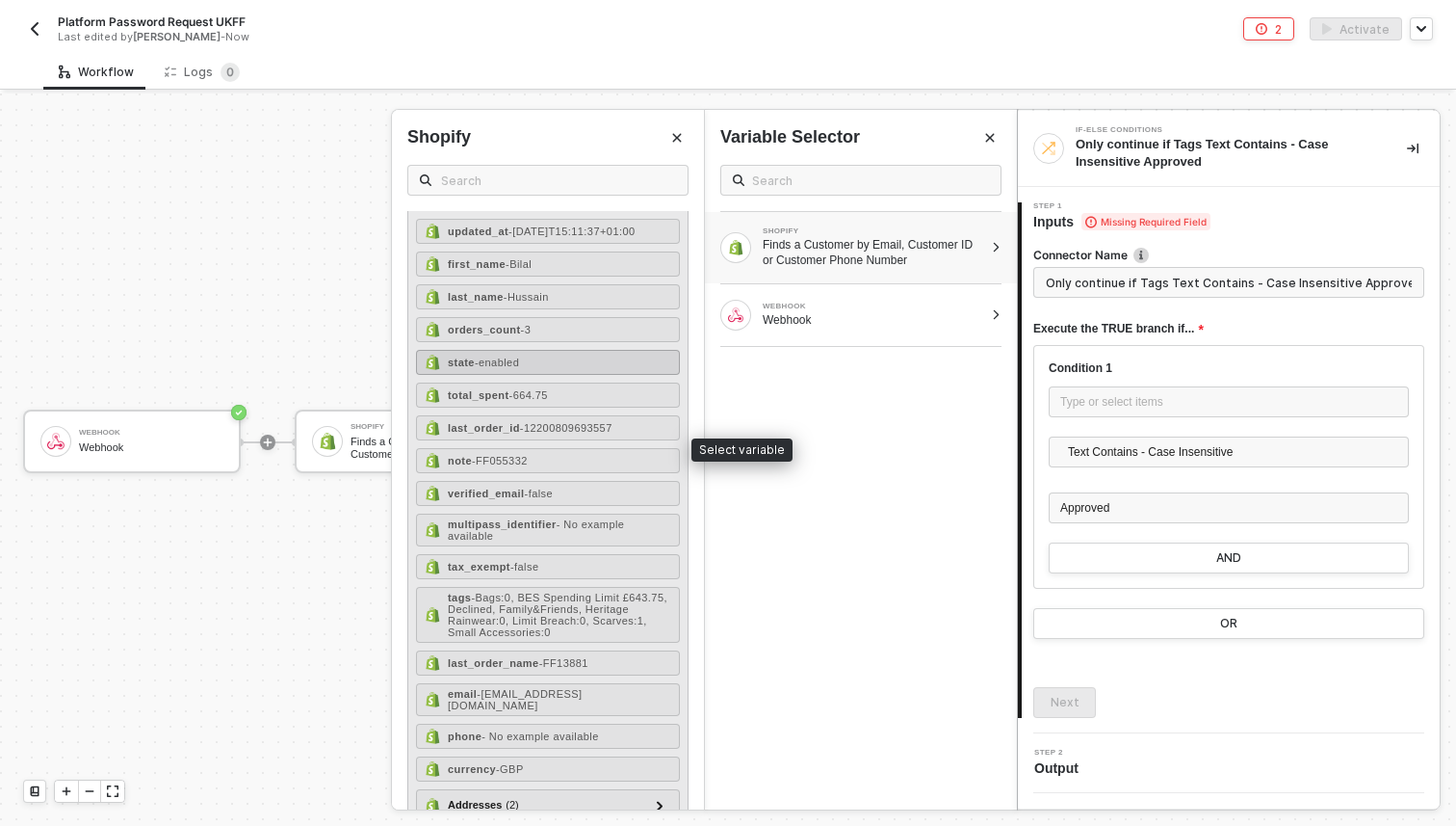
scroll to position [222, 0]
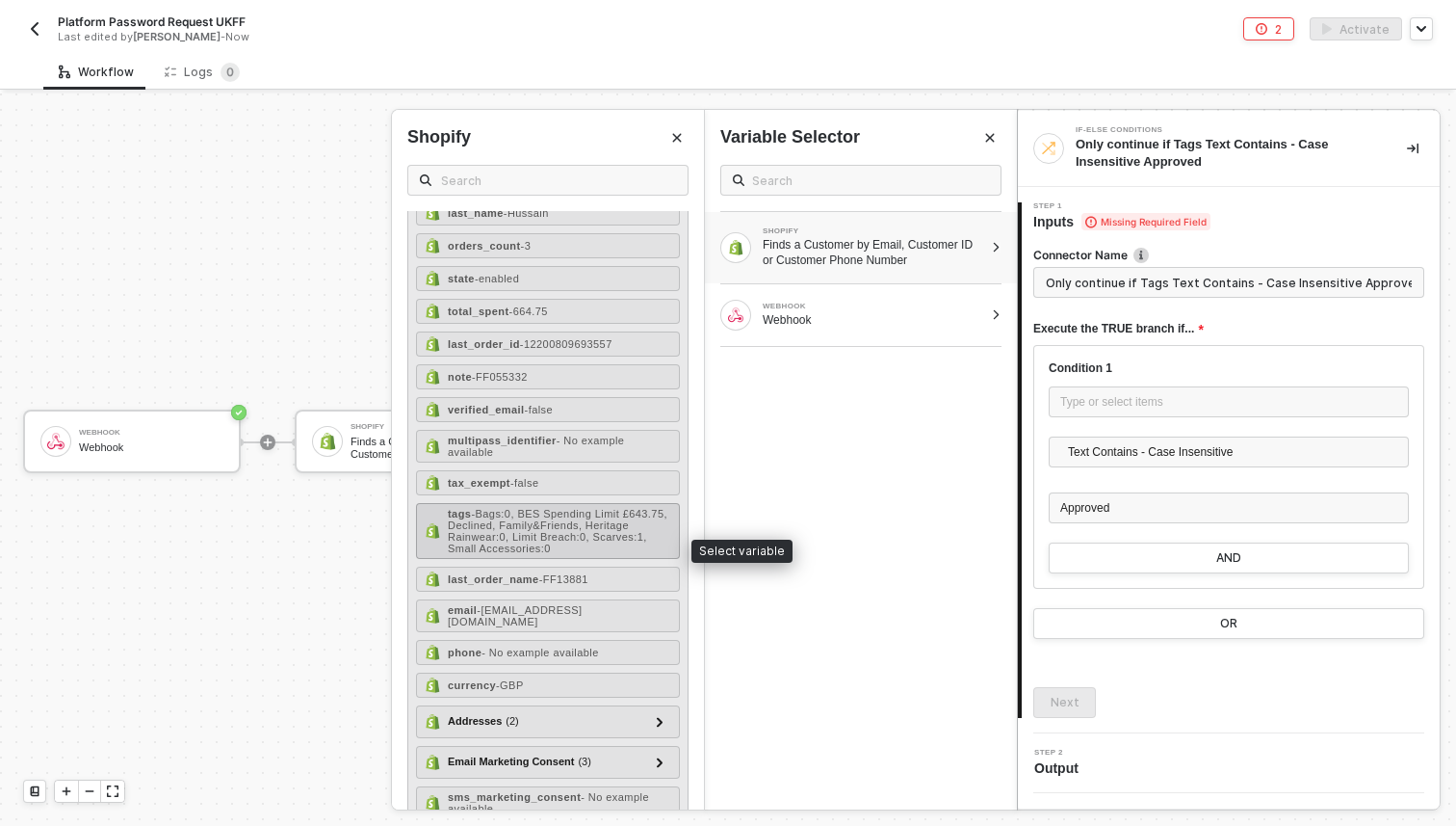
click at [506, 554] on span "- Bags:0, BES Spending Limit £643.75, Declined, Family&Friends, Heritage Rainwe…" at bounding box center [557, 530] width 220 height 46
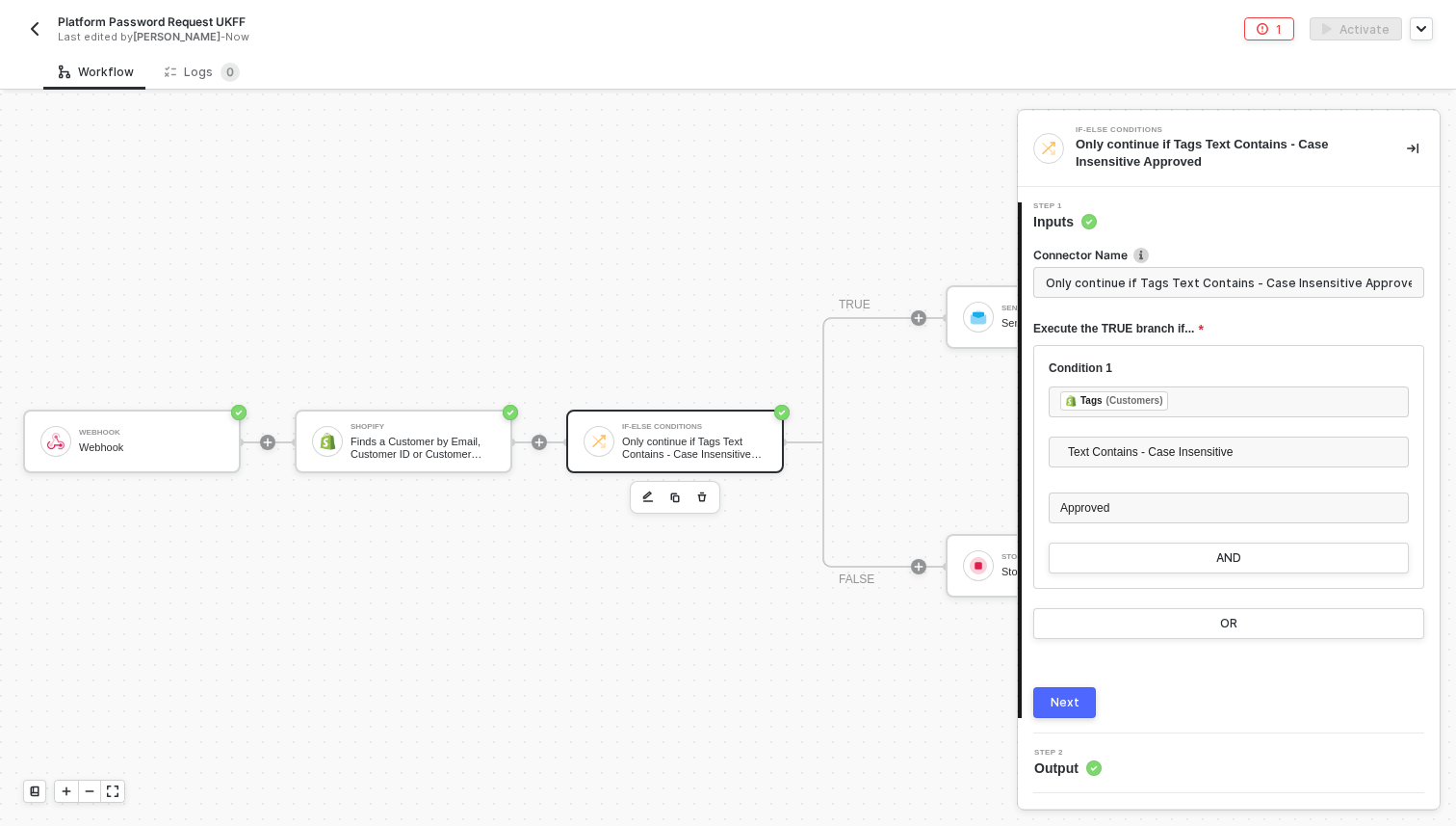
click at [1078, 713] on button "Next" at bounding box center [1063, 702] width 62 height 31
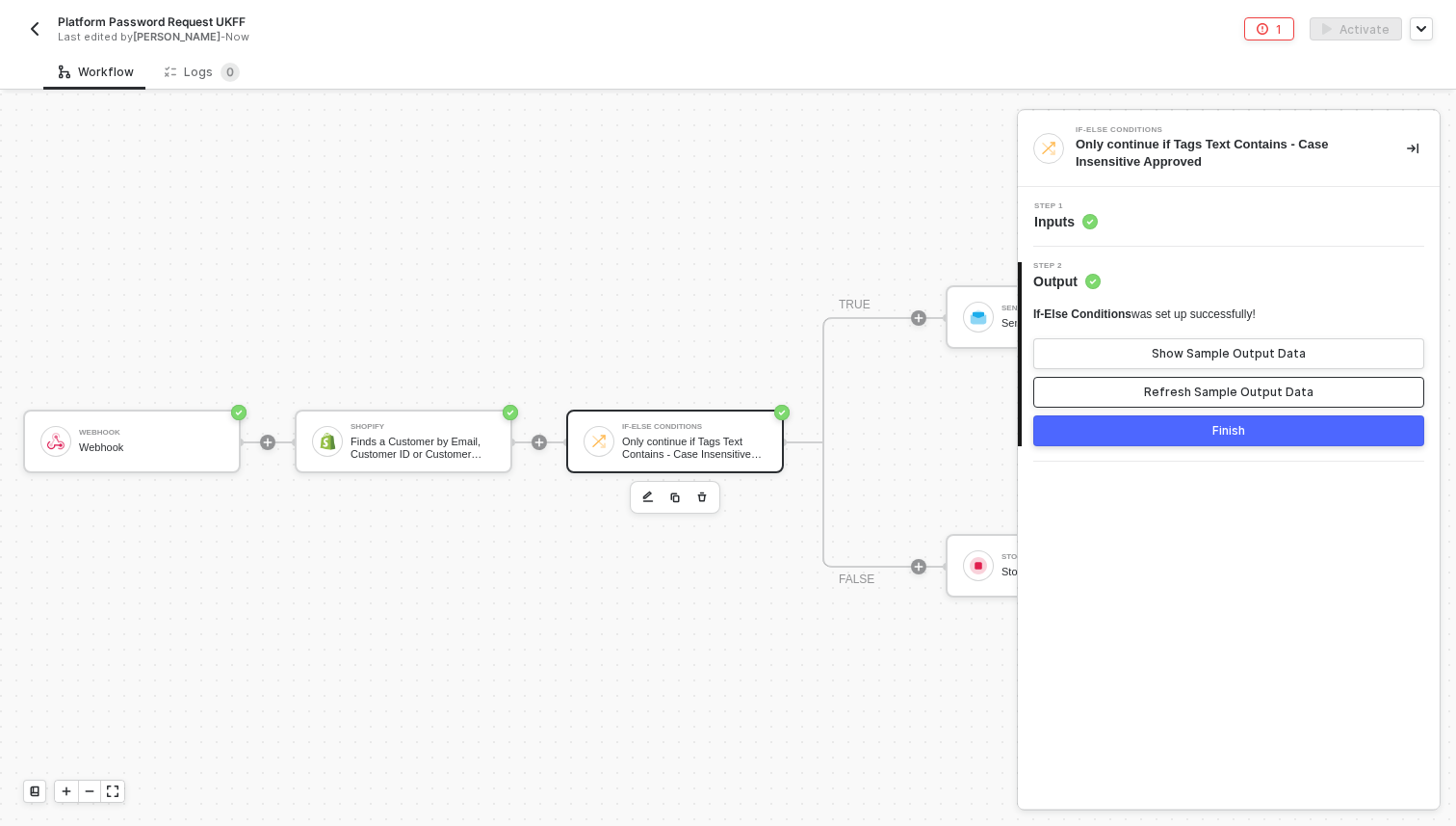
click at [1164, 392] on div "Refresh Sample Output Data" at bounding box center [1229, 392] width 170 height 16
click at [1159, 432] on button "Finish" at bounding box center [1228, 430] width 391 height 31
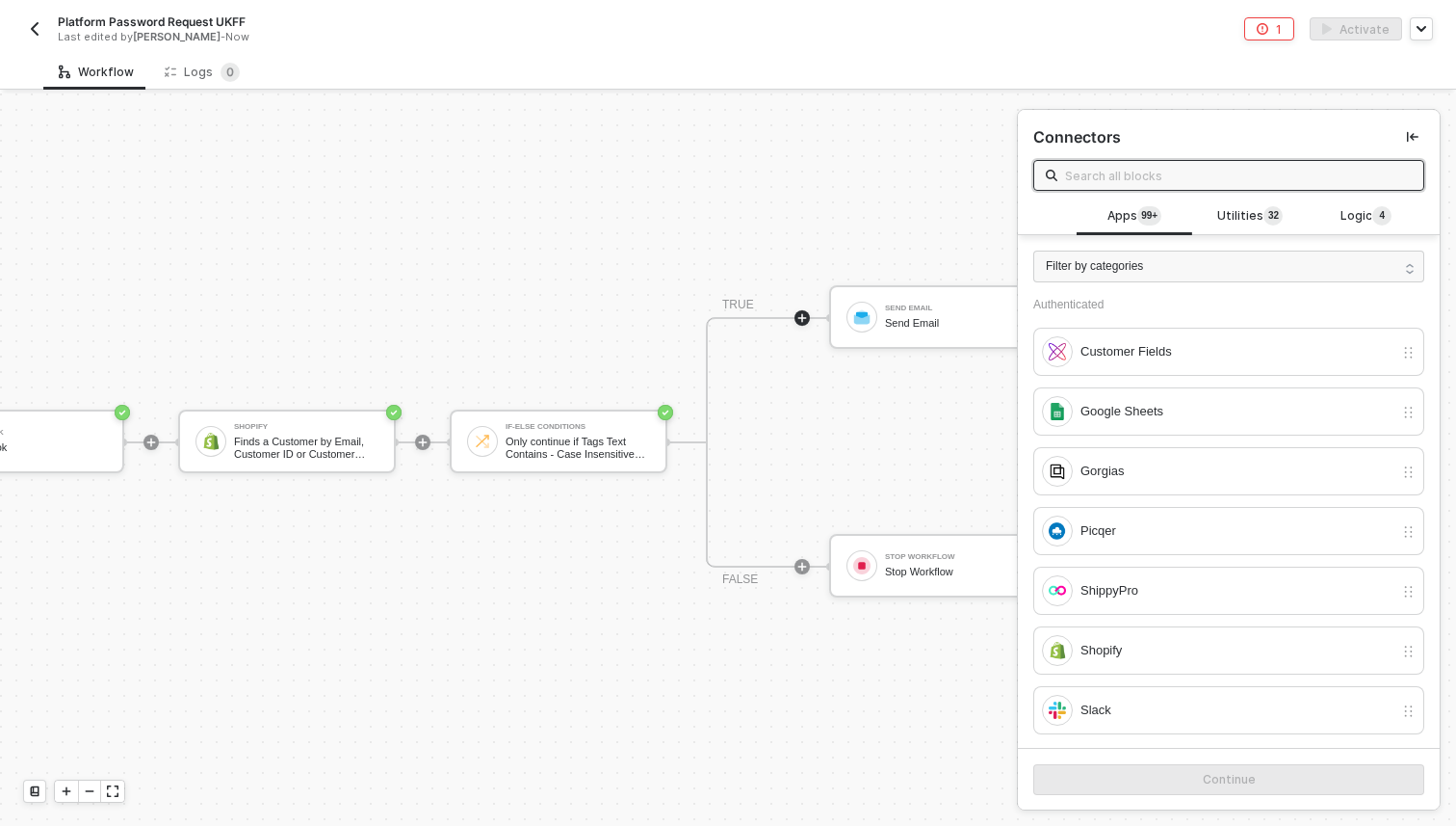
scroll to position [36, 203]
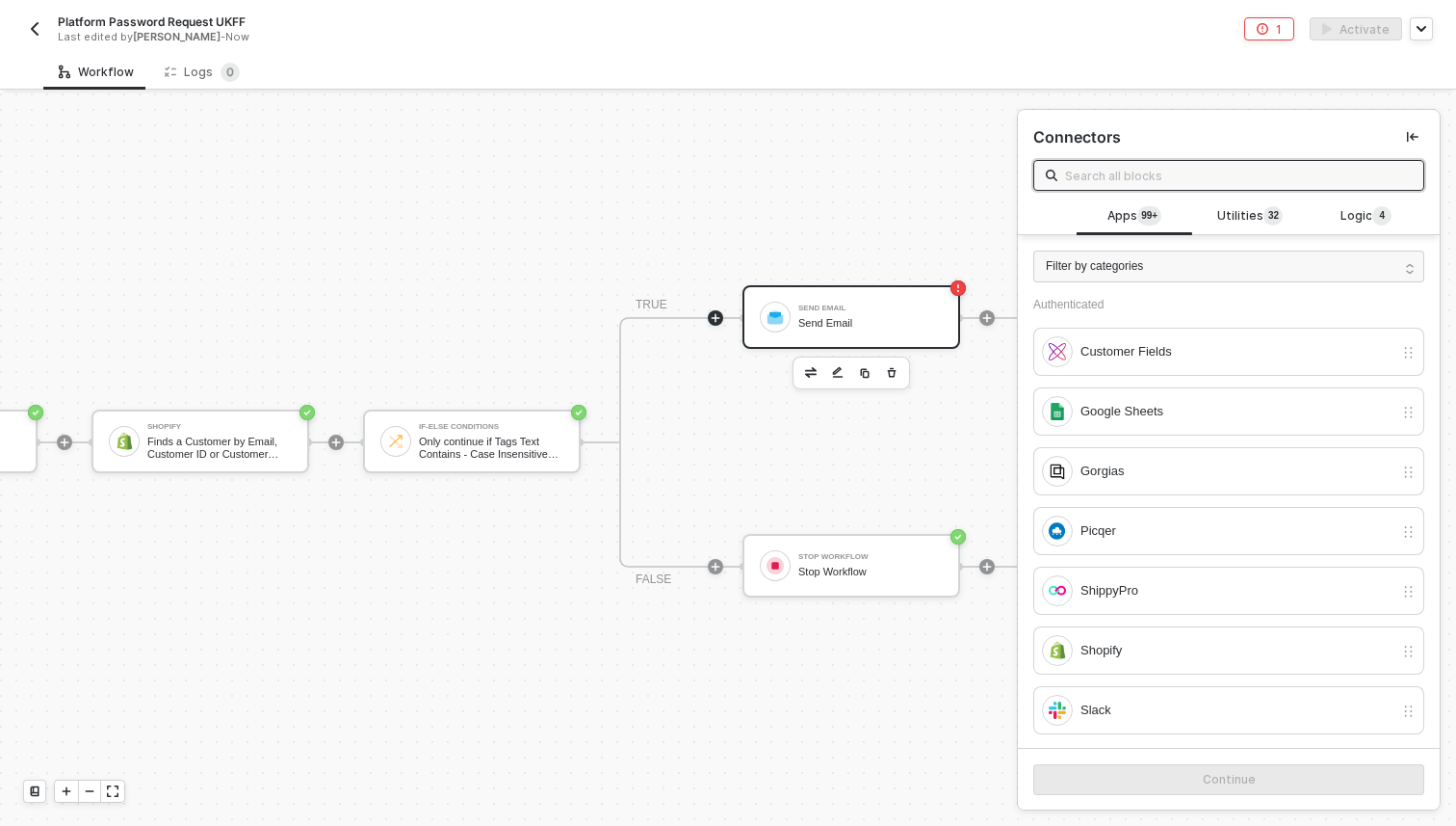
click at [864, 295] on div "Send Email Send Email" at bounding box center [851, 317] width 218 height 63
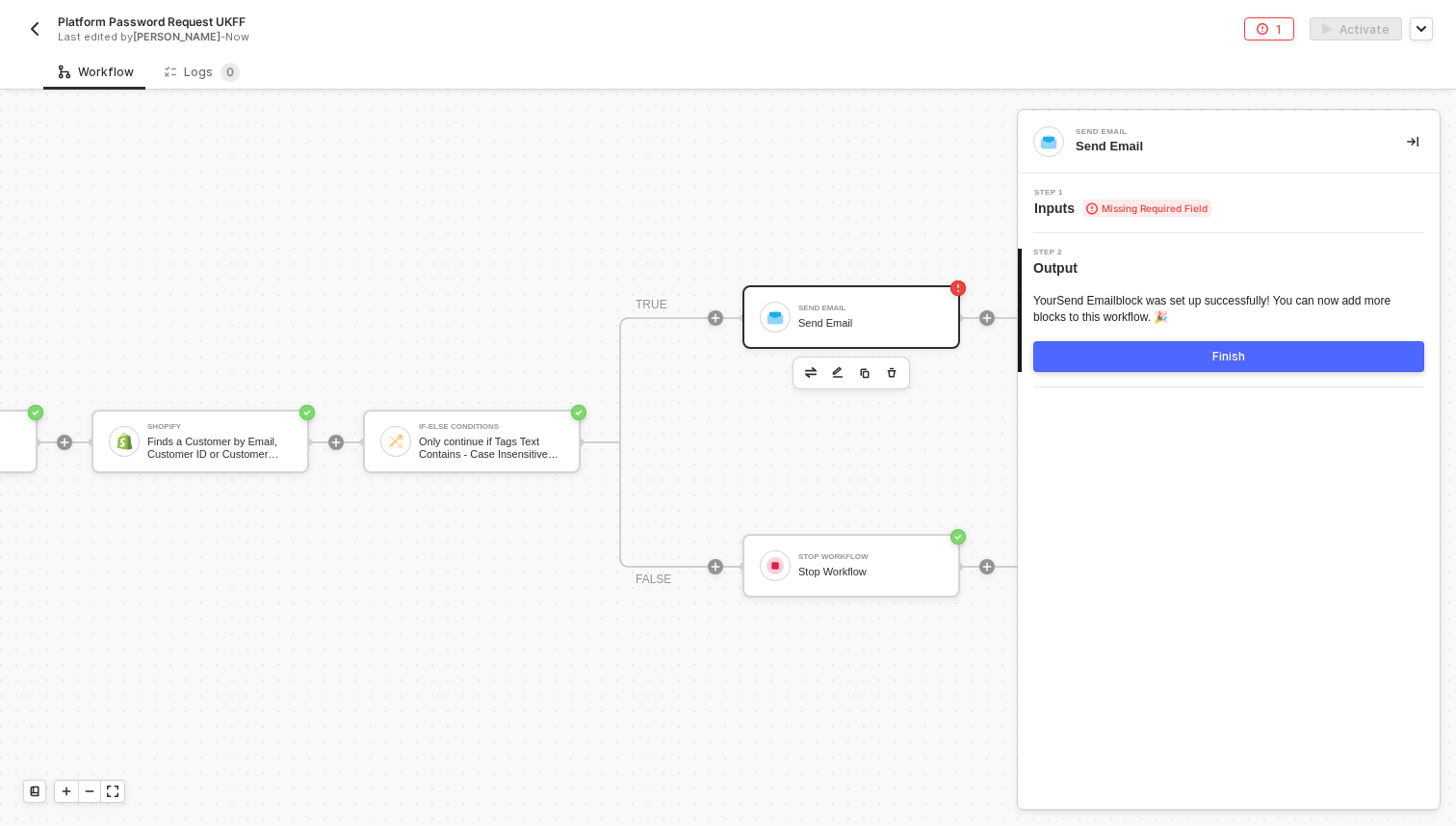
click at [920, 281] on div at bounding box center [987, 318] width 256 height 150
click at [1116, 190] on span "Step 1" at bounding box center [1123, 192] width 178 height 8
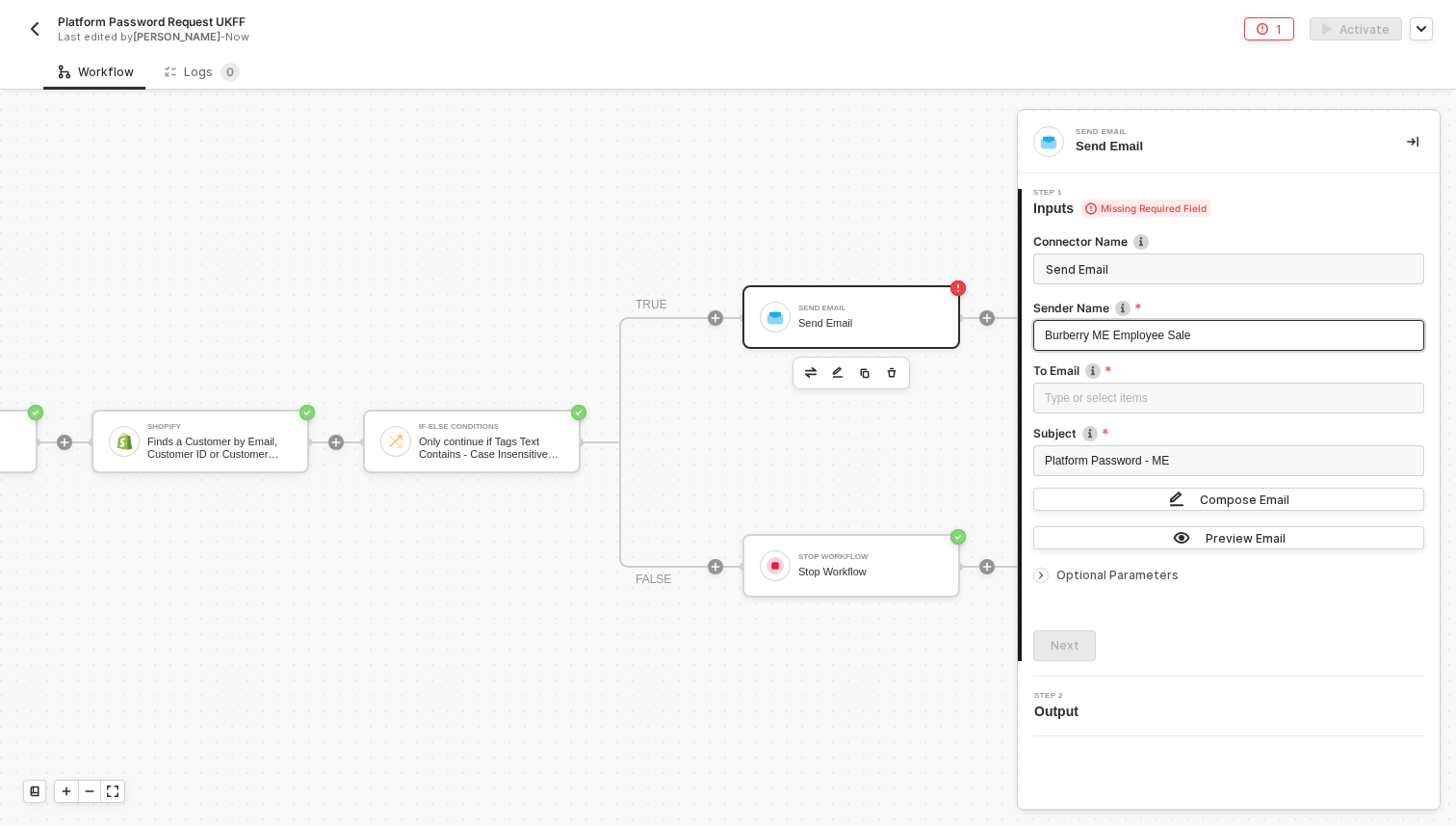
click at [1108, 330] on span "Burberry ME Employee Sale" at bounding box center [1117, 336] width 145 height 14
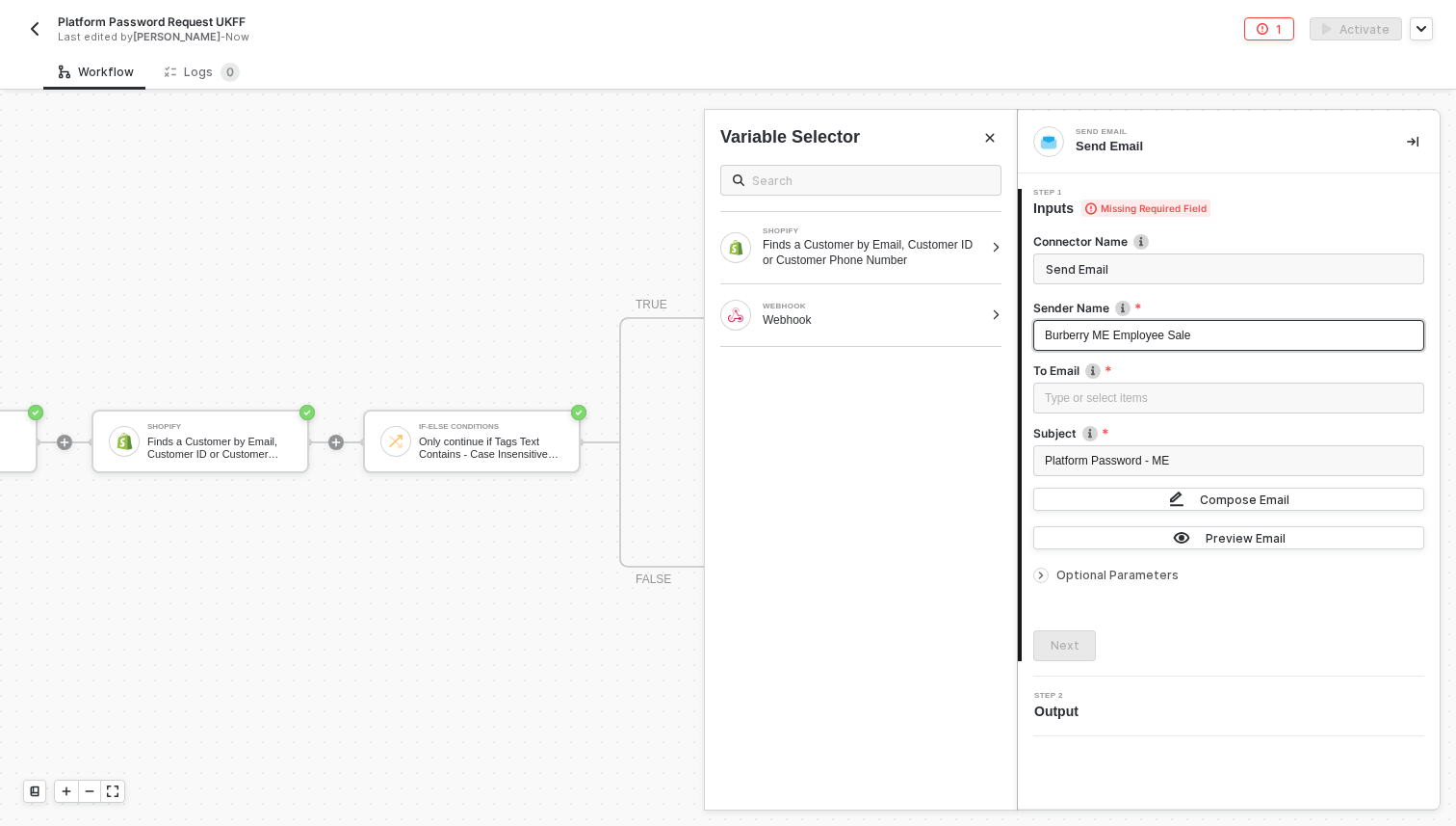
click at [1112, 330] on span "Burberry ME Employee Sale" at bounding box center [1117, 336] width 145 height 14
click at [1132, 405] on div "Type or select items ﻿" at bounding box center [1228, 398] width 368 height 19
click at [764, 257] on div "Finds a Customer by Email, Customer ID or Customer Phone Number" at bounding box center [873, 252] width 221 height 31
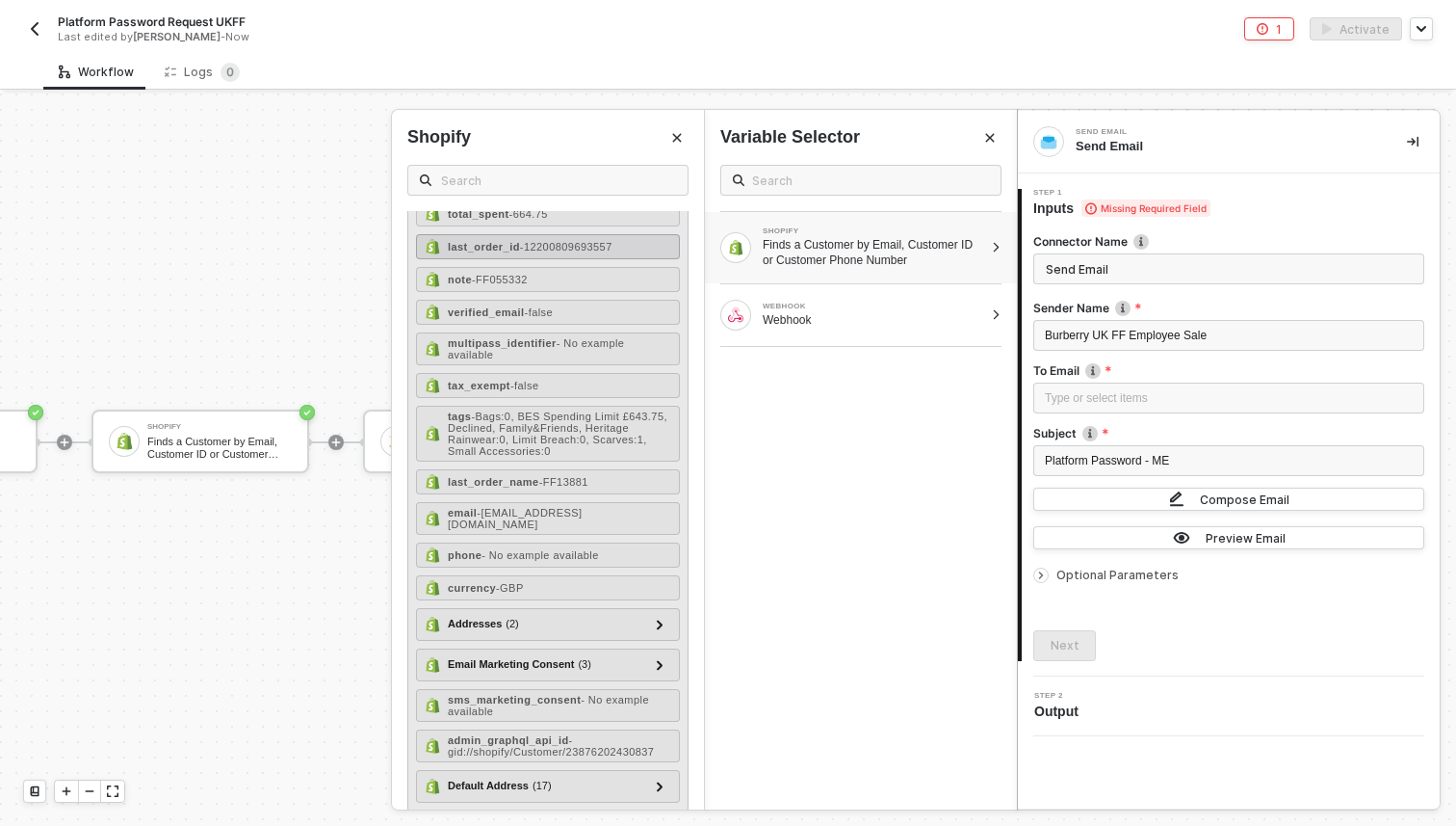
scroll to position [321, 0]
click at [536, 534] on div "email - bilal1hussain@hotmail.com" at bounding box center [547, 517] width 263 height 33
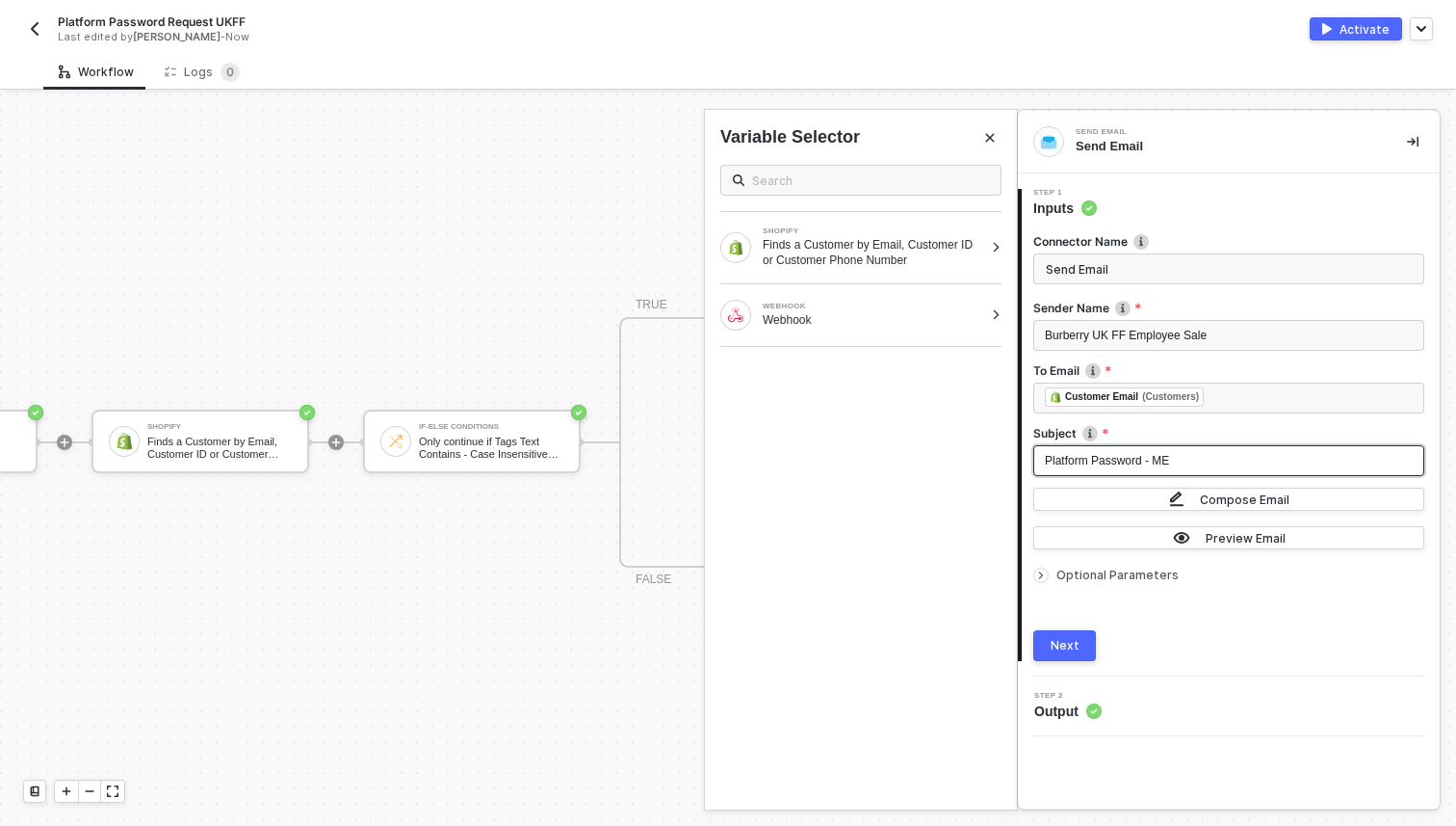
click at [1185, 465] on div "Platform Password - ME" at bounding box center [1228, 461] width 368 height 19
click at [1182, 459] on div "Platform Password - ME" at bounding box center [1228, 461] width 368 height 19
click at [1126, 500] on button "Compose Email" at bounding box center [1228, 498] width 391 height 23
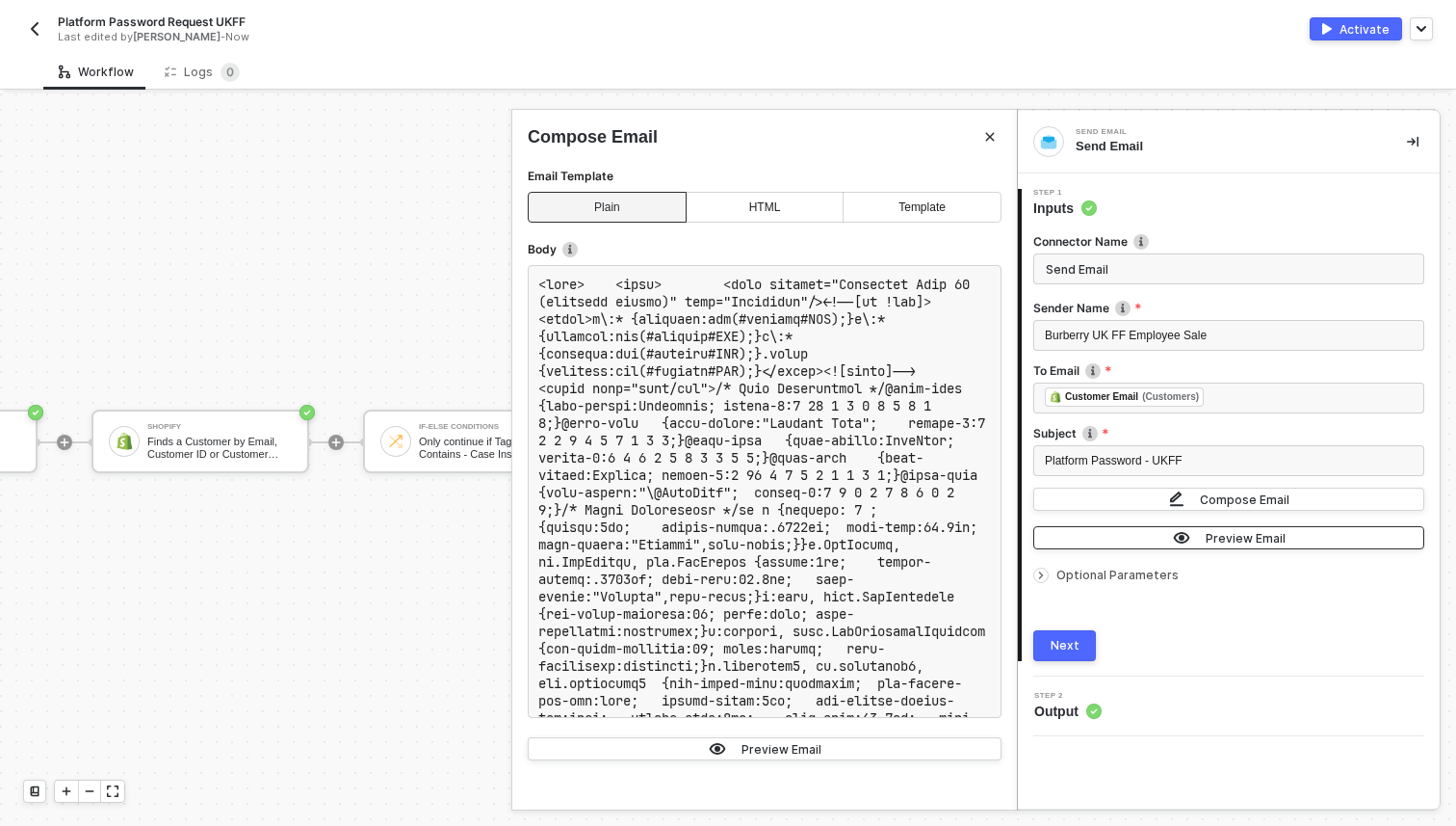
click at [1164, 540] on button "Preview Email" at bounding box center [1228, 537] width 391 height 23
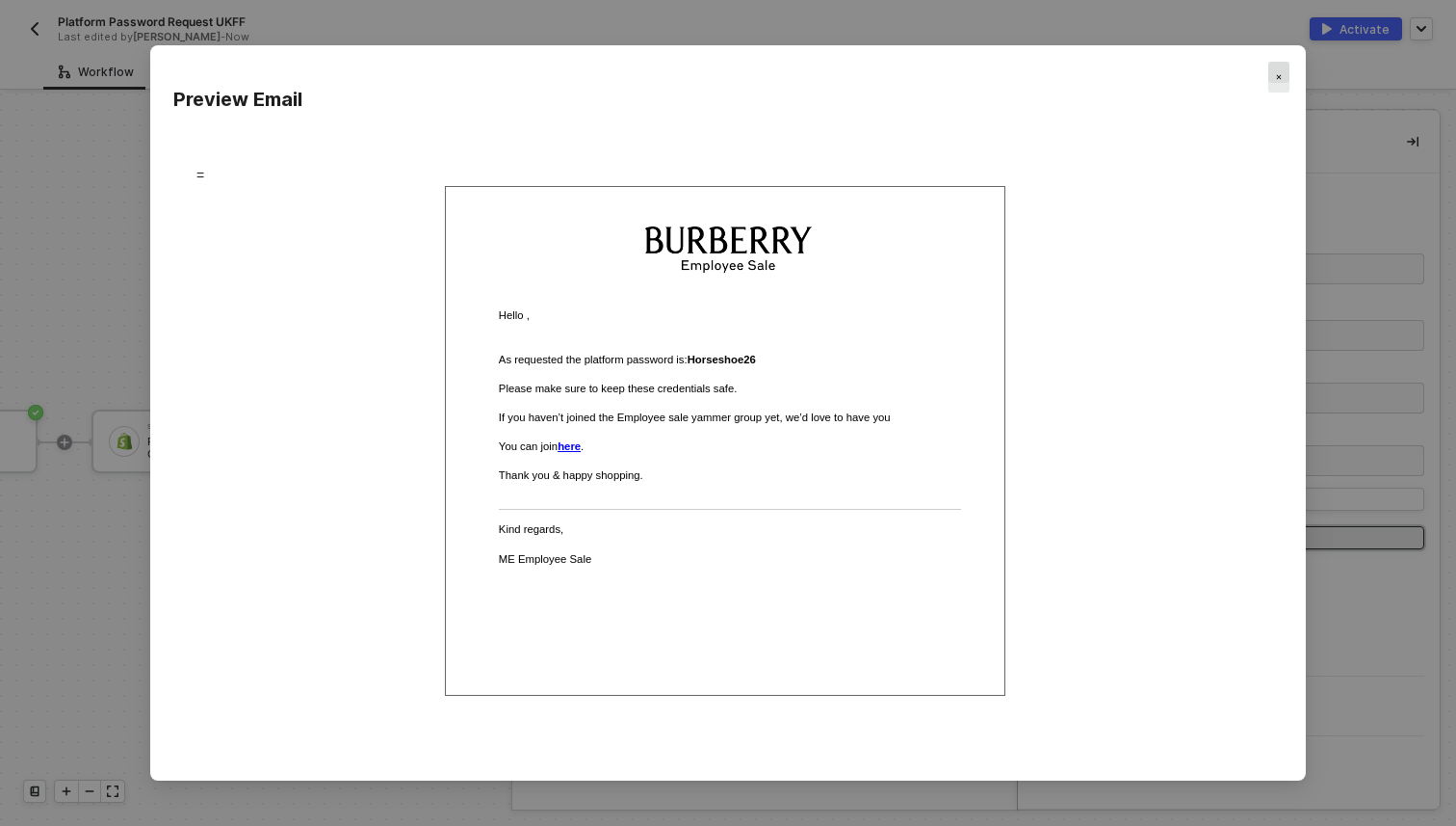
click at [1275, 76] on img "Close" at bounding box center [1278, 77] width 6 height 6
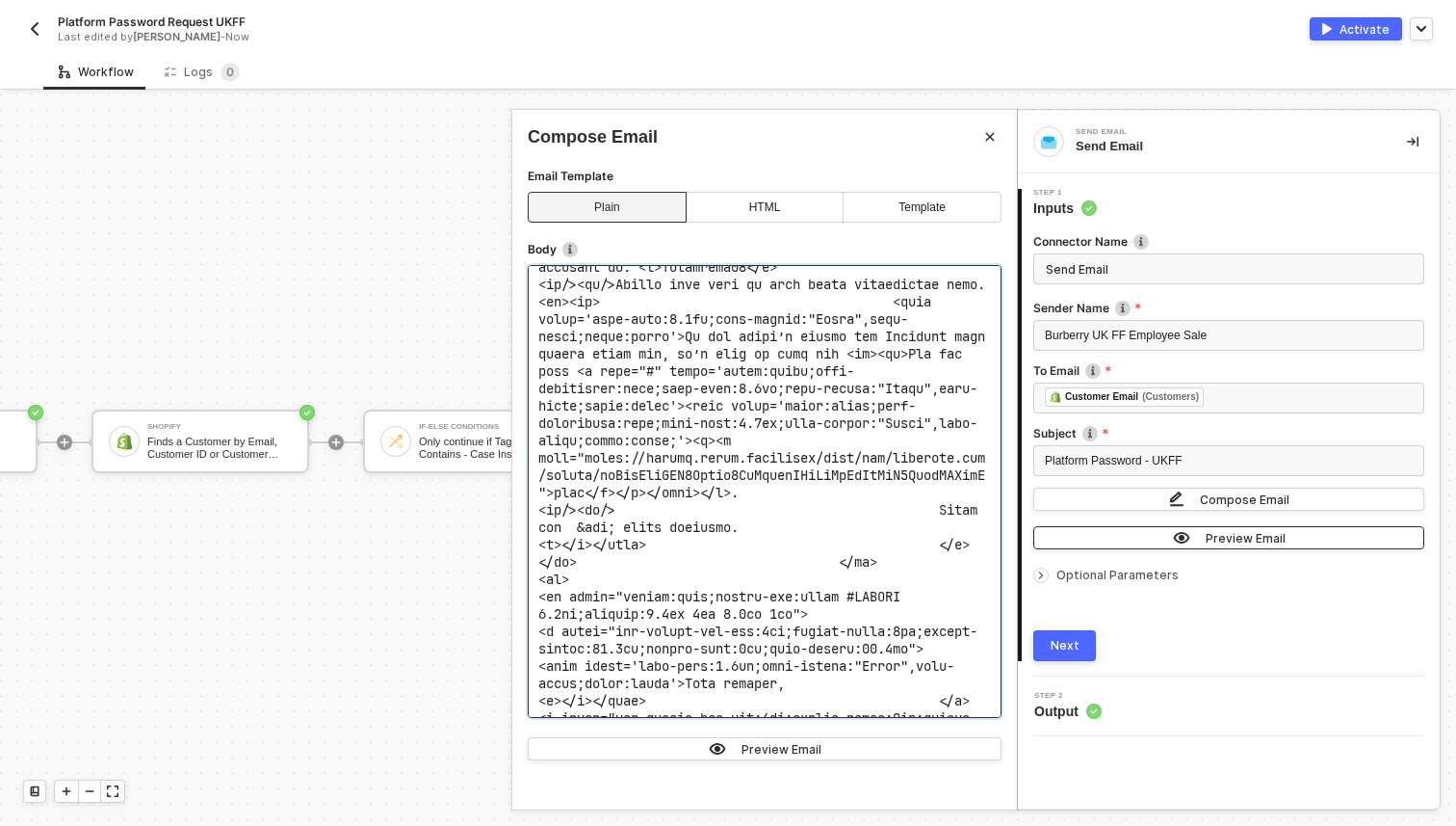
scroll to position [2063, 0]
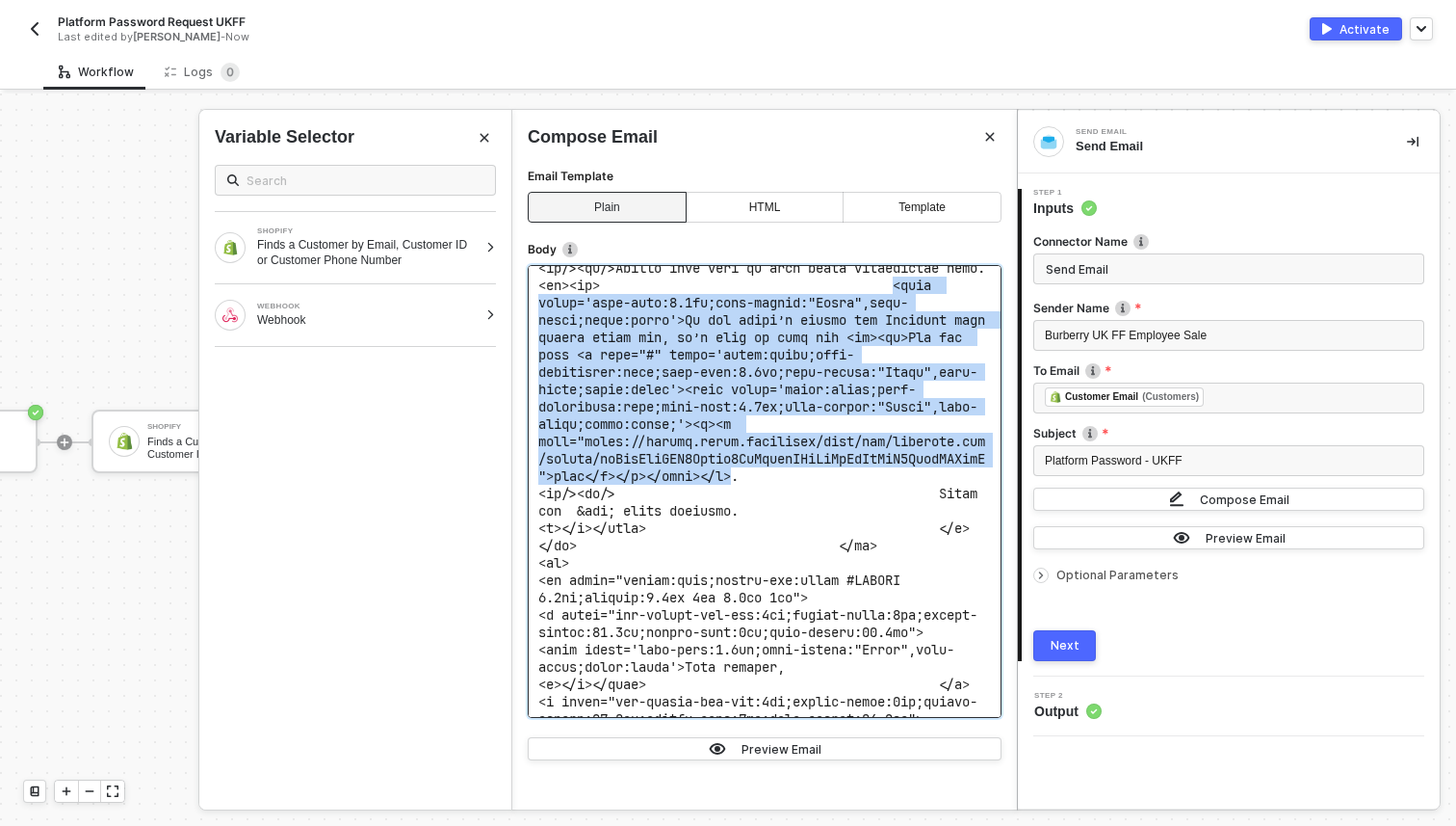
drag, startPoint x: 539, startPoint y: 488, endPoint x: 791, endPoint y: 682, distance: 318.0
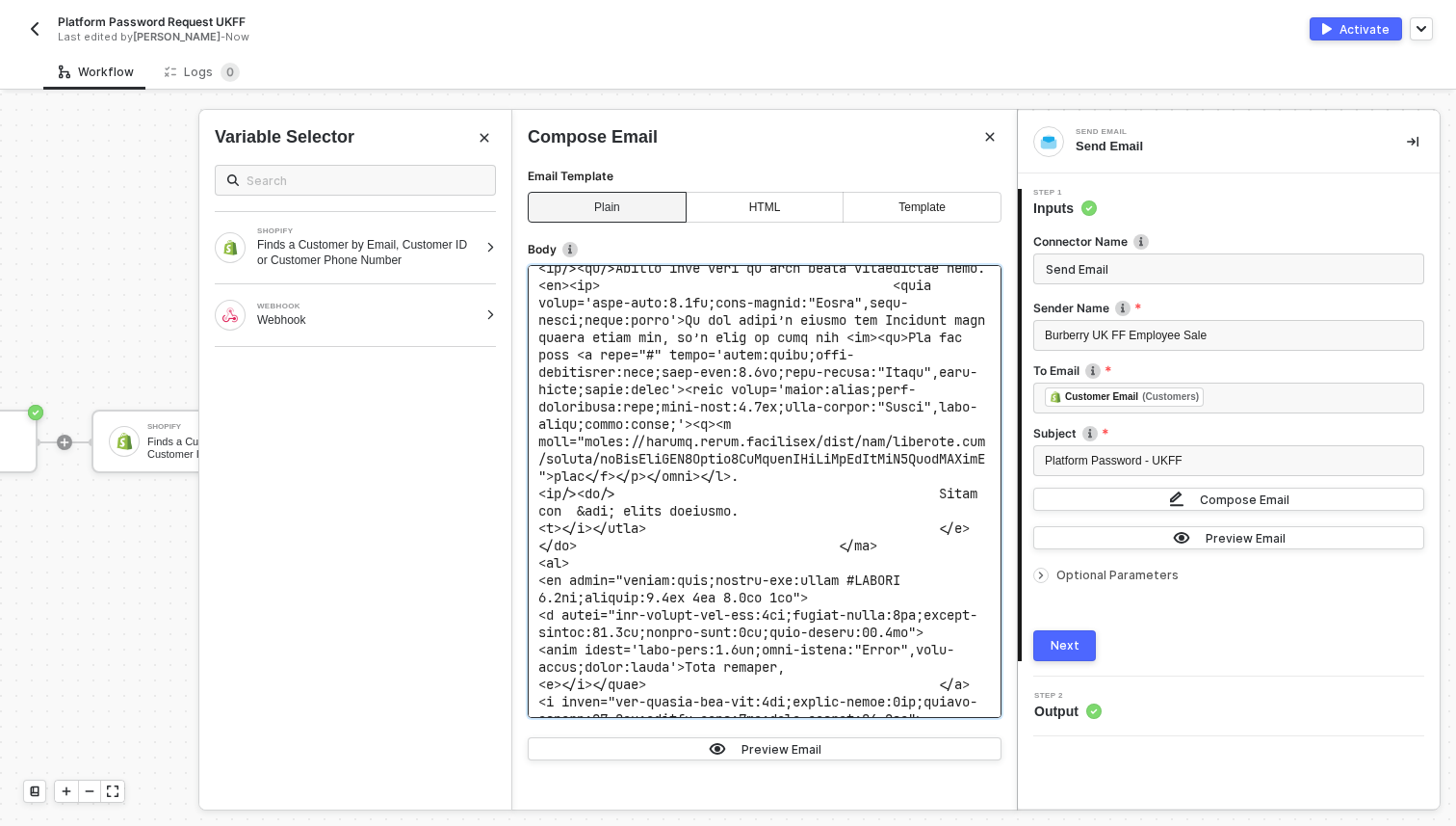
scroll to position [1548, 0]
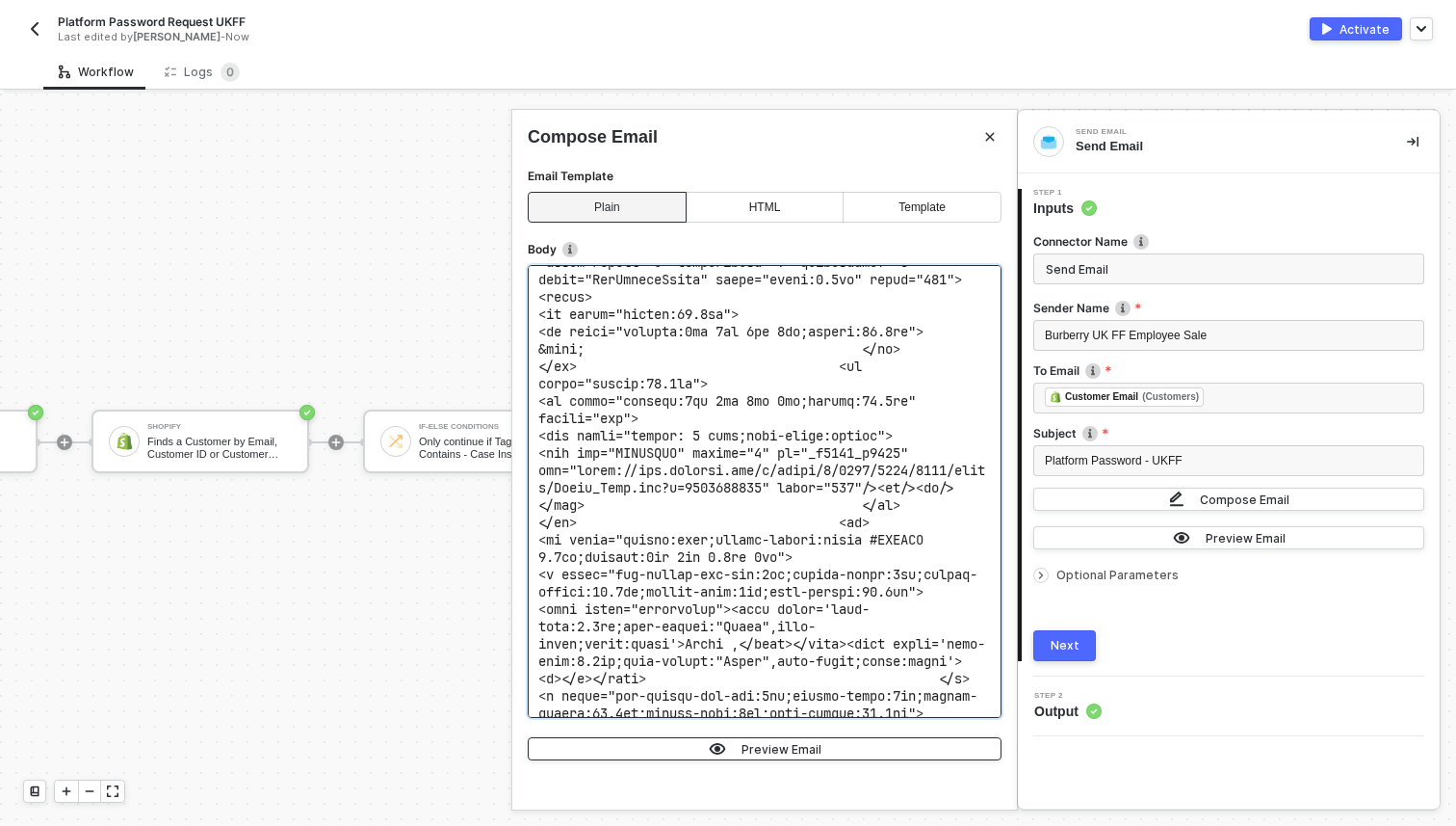
click at [858, 742] on button "Preview Email" at bounding box center [764, 748] width 473 height 23
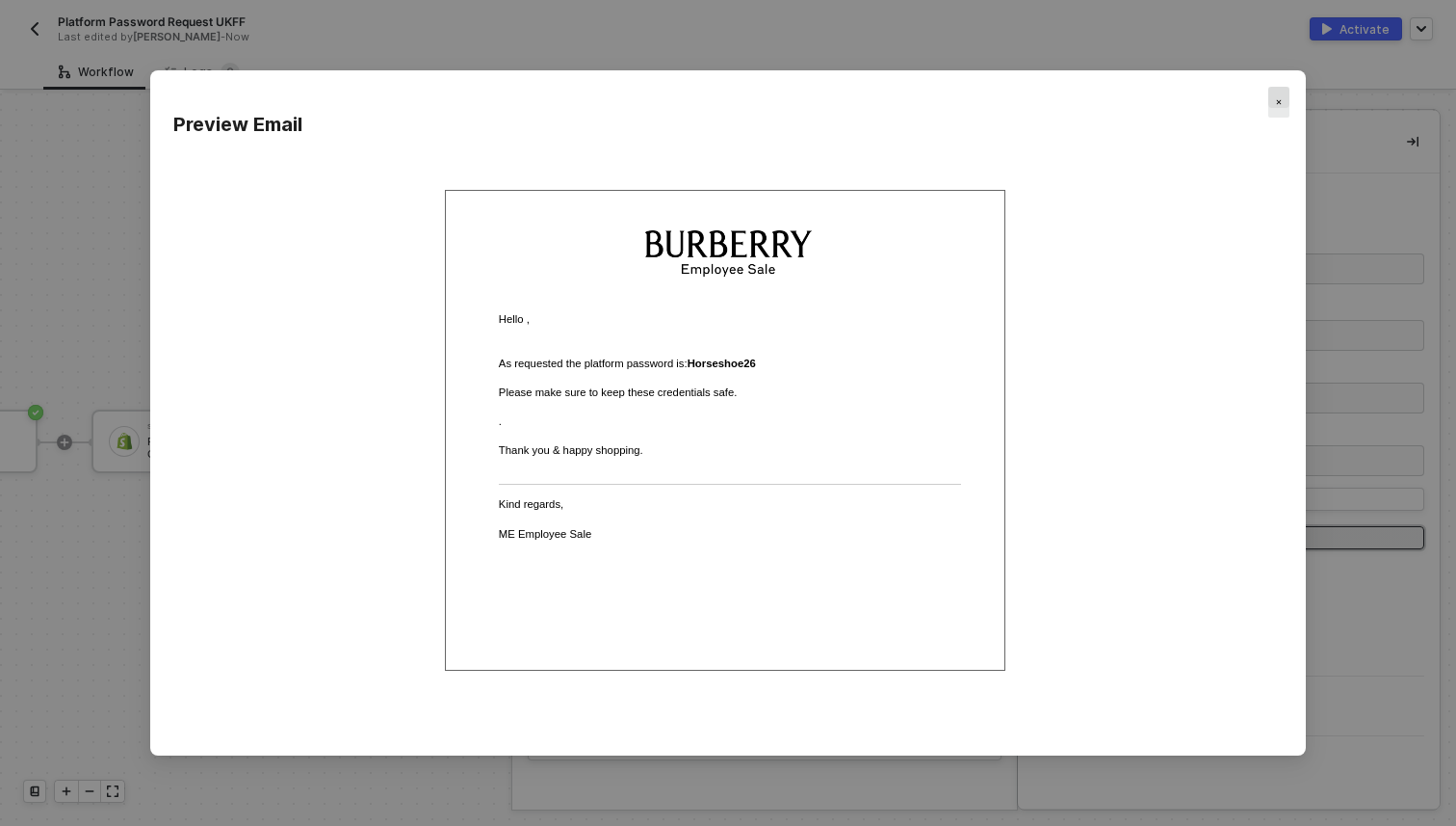
click at [1287, 100] on div "Close" at bounding box center [1278, 102] width 21 height 31
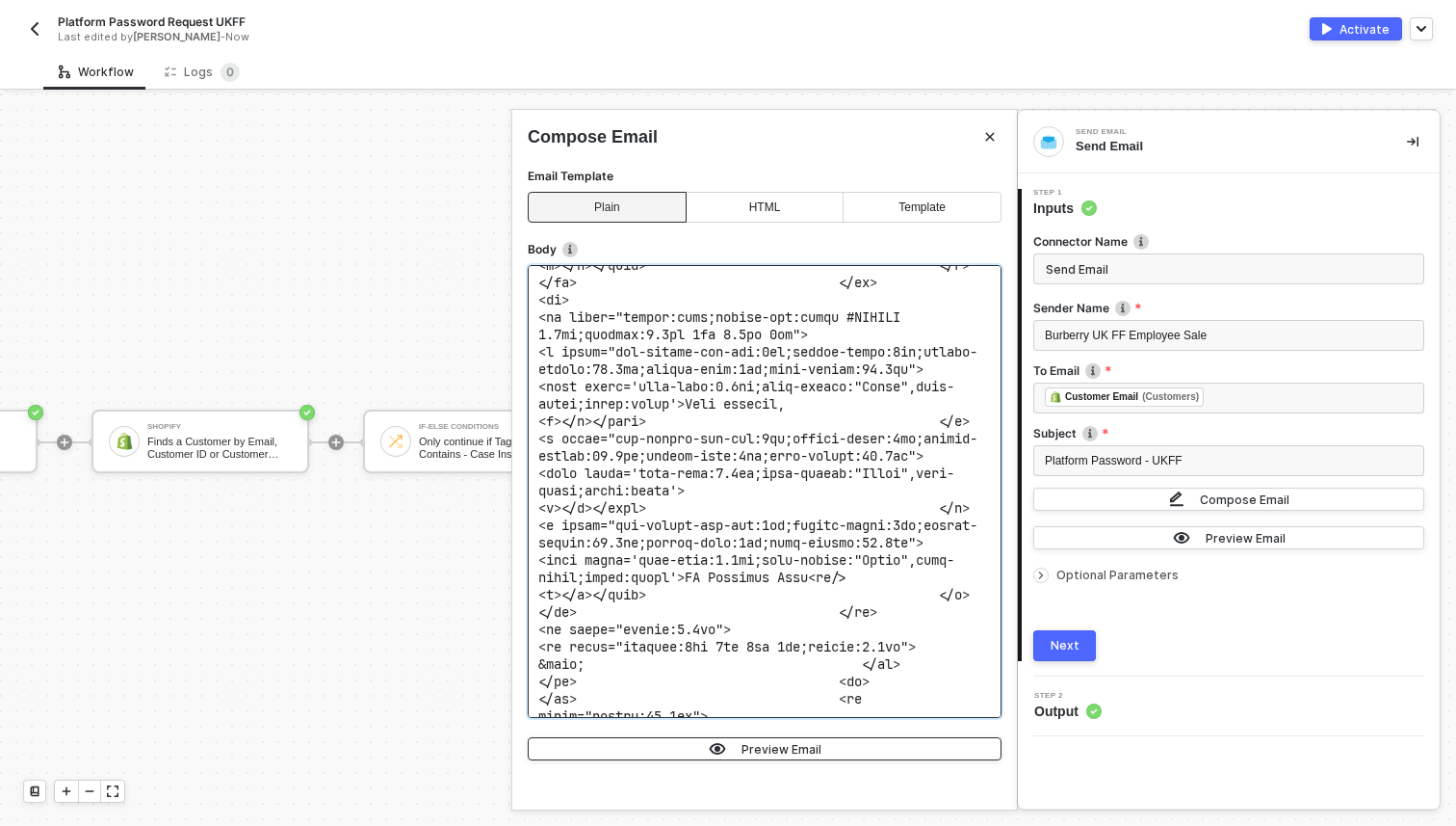
scroll to position [2118, 0]
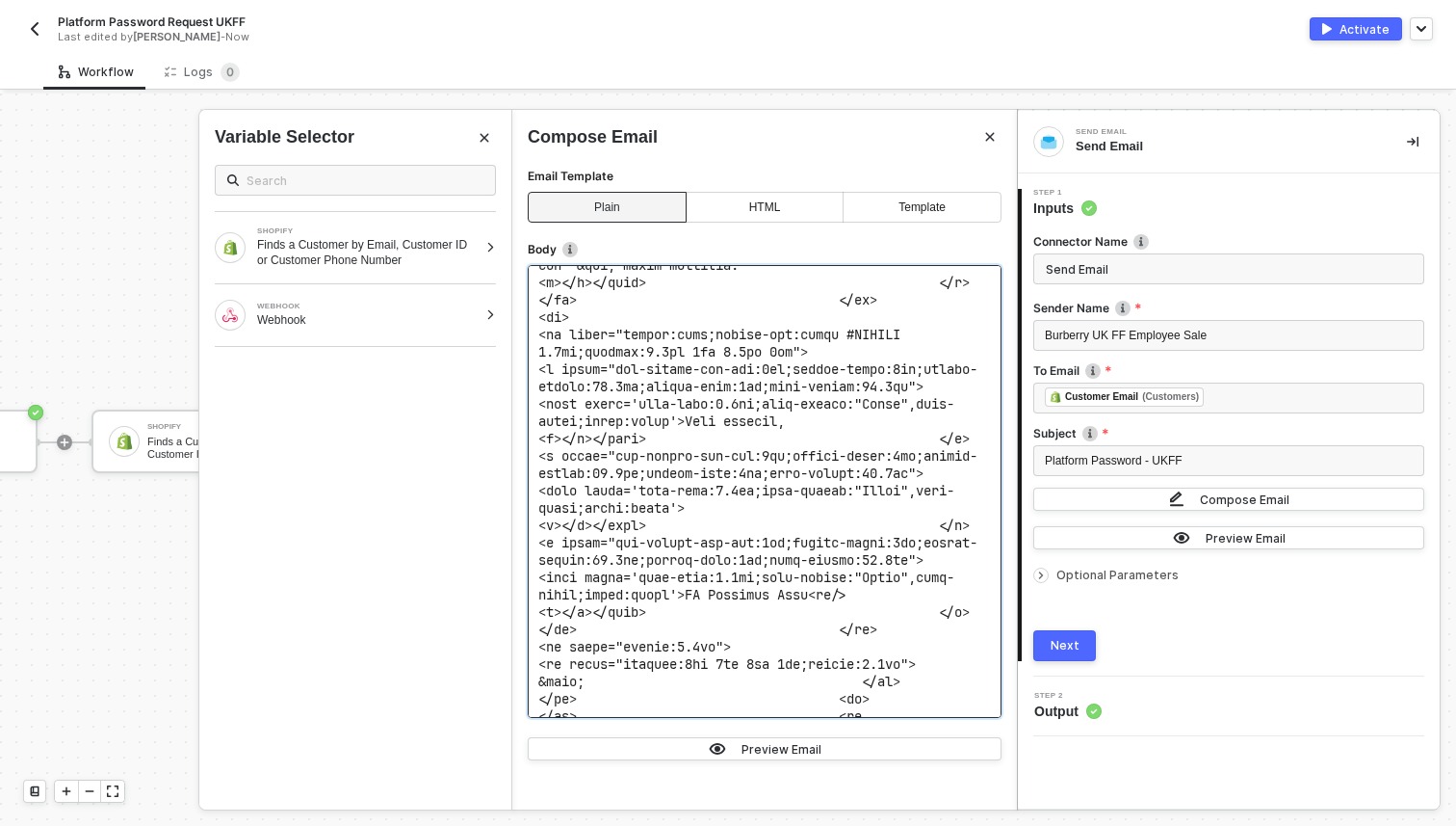
drag, startPoint x: 618, startPoint y: 429, endPoint x: 534, endPoint y: 432, distance: 84.1
click at [534, 432] on div at bounding box center [764, 490] width 473 height 453
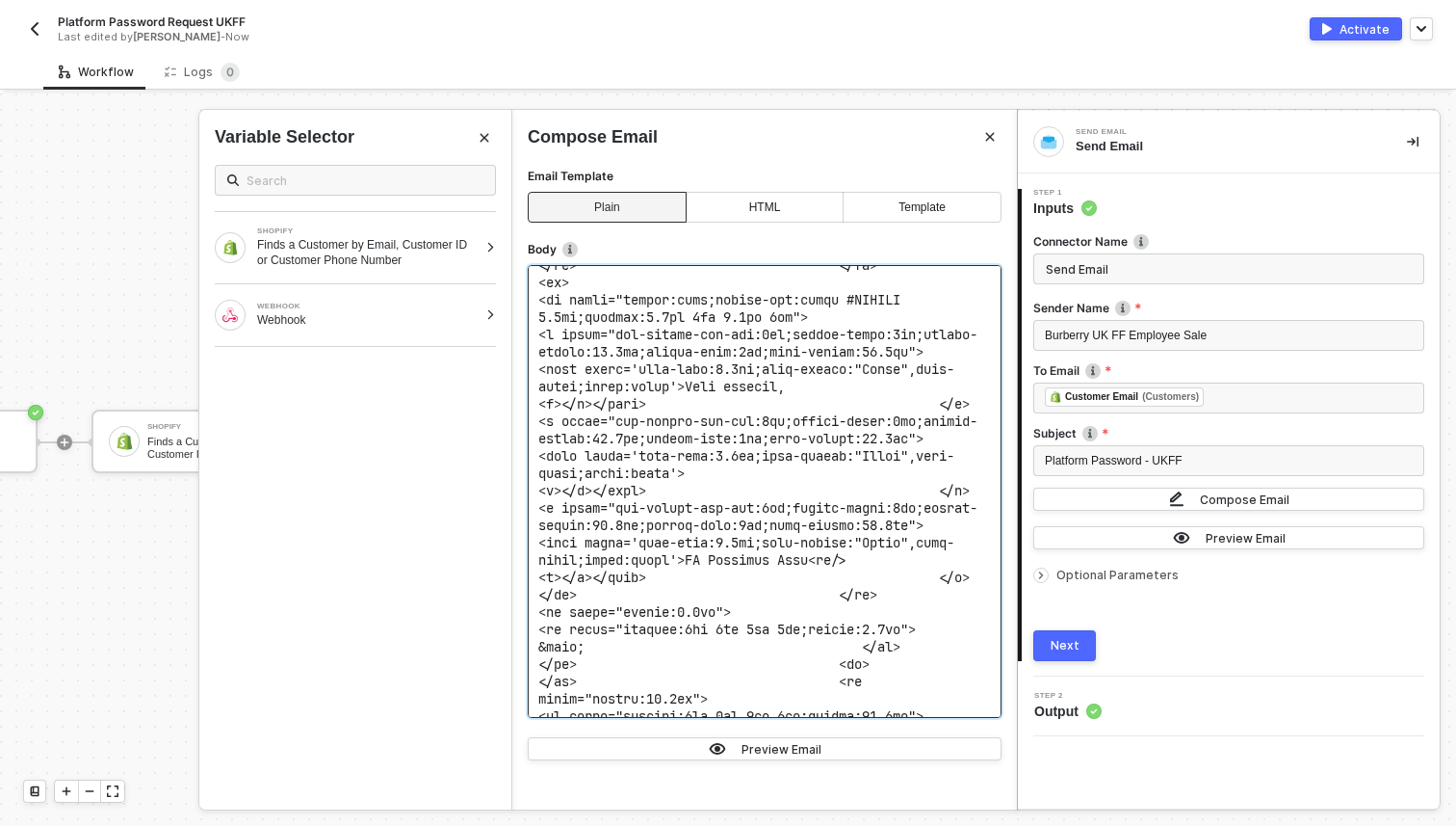
scroll to position [2137, 0]
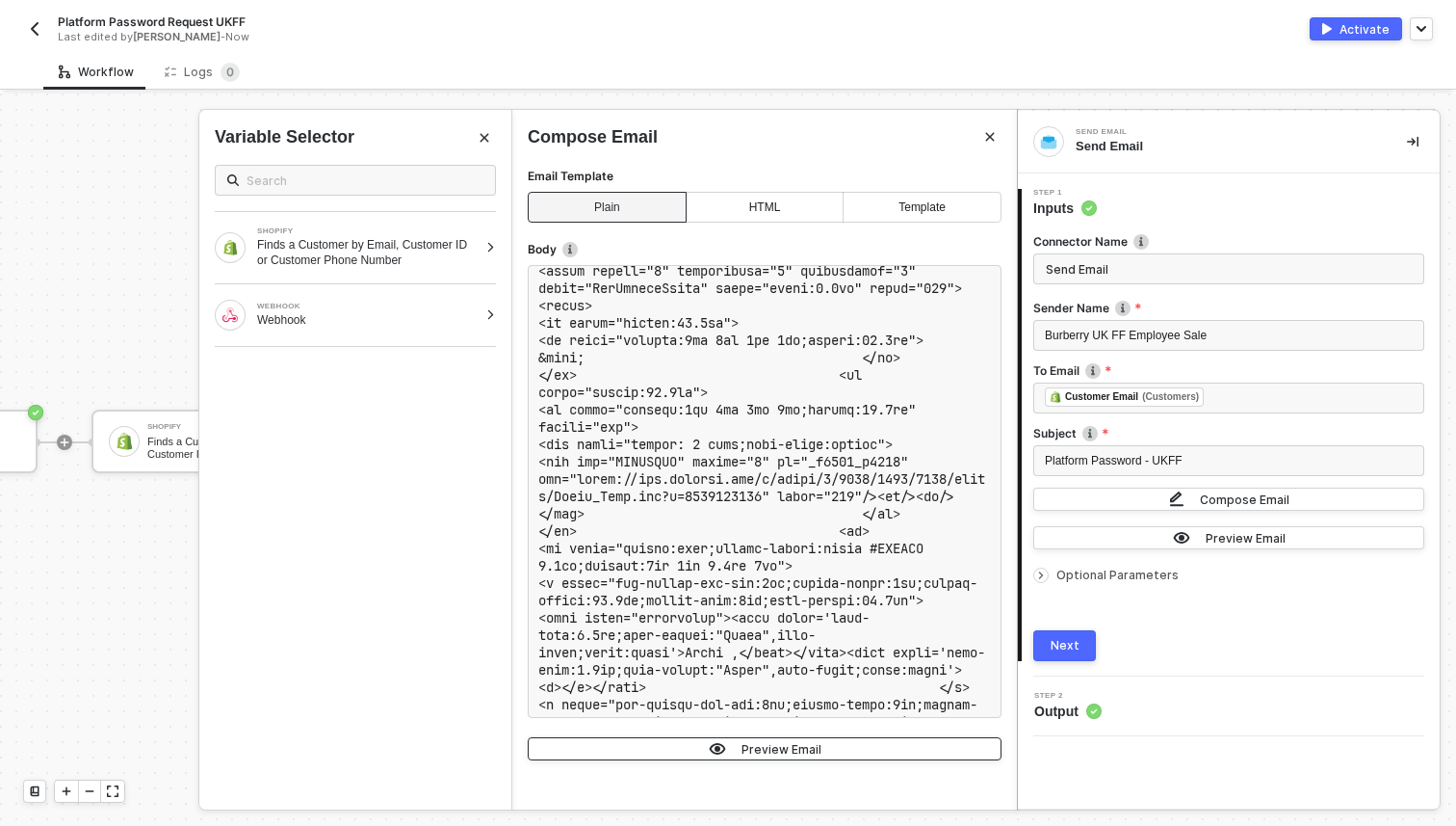
click at [851, 742] on button "Preview Email" at bounding box center [764, 748] width 473 height 23
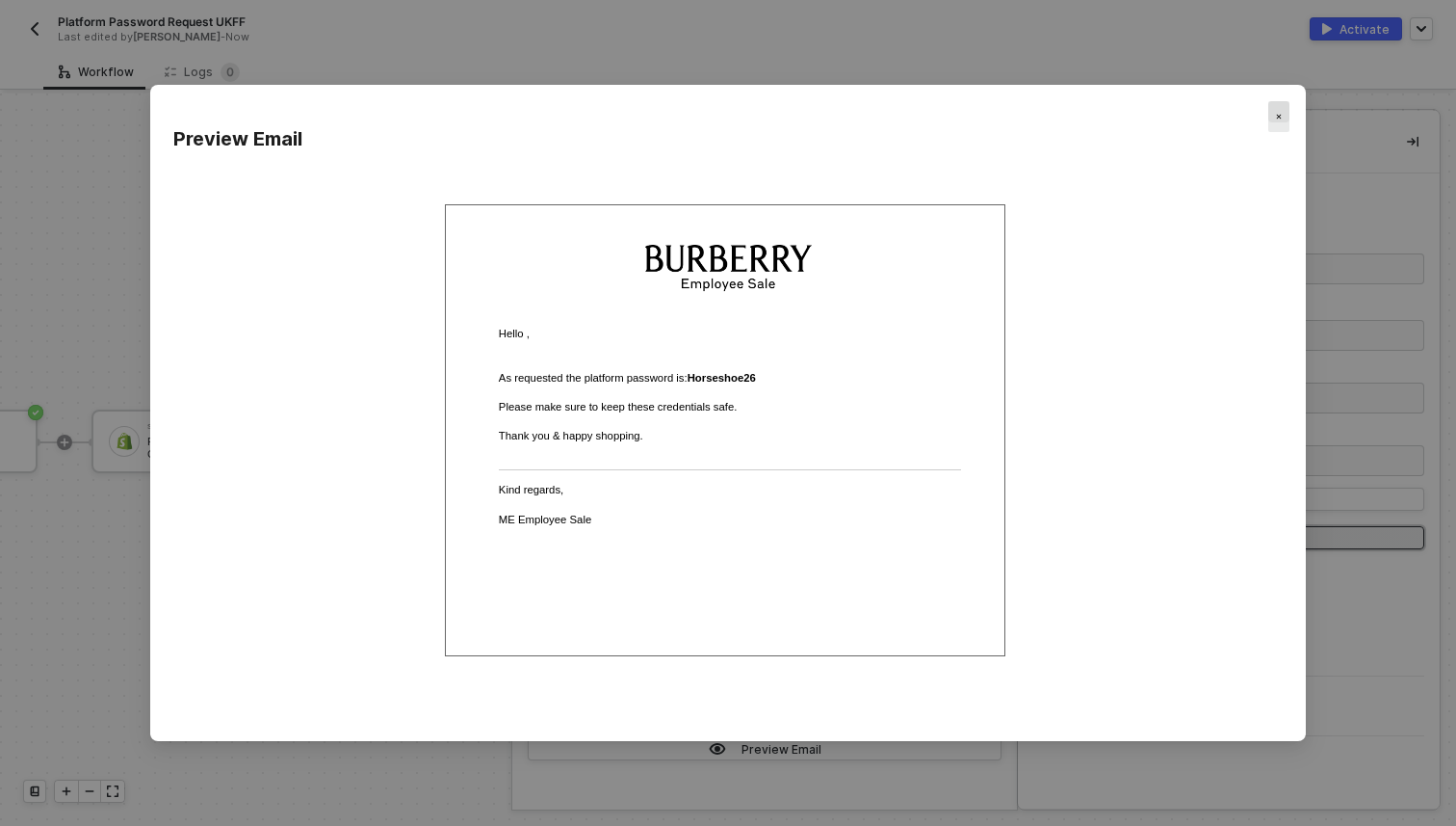
click at [1274, 122] on div "Close" at bounding box center [1278, 115] width 21 height 31
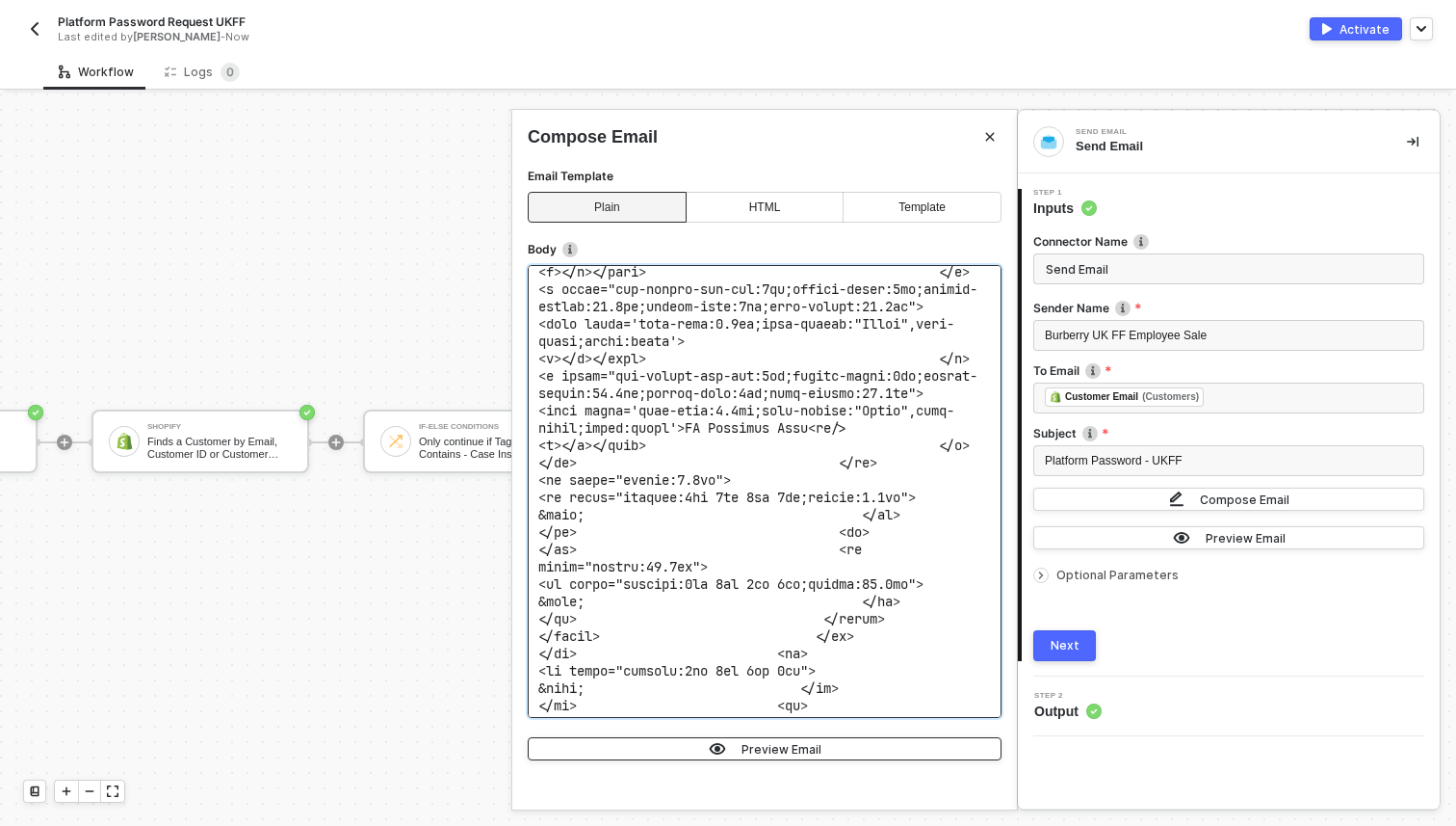
scroll to position [2265, 0]
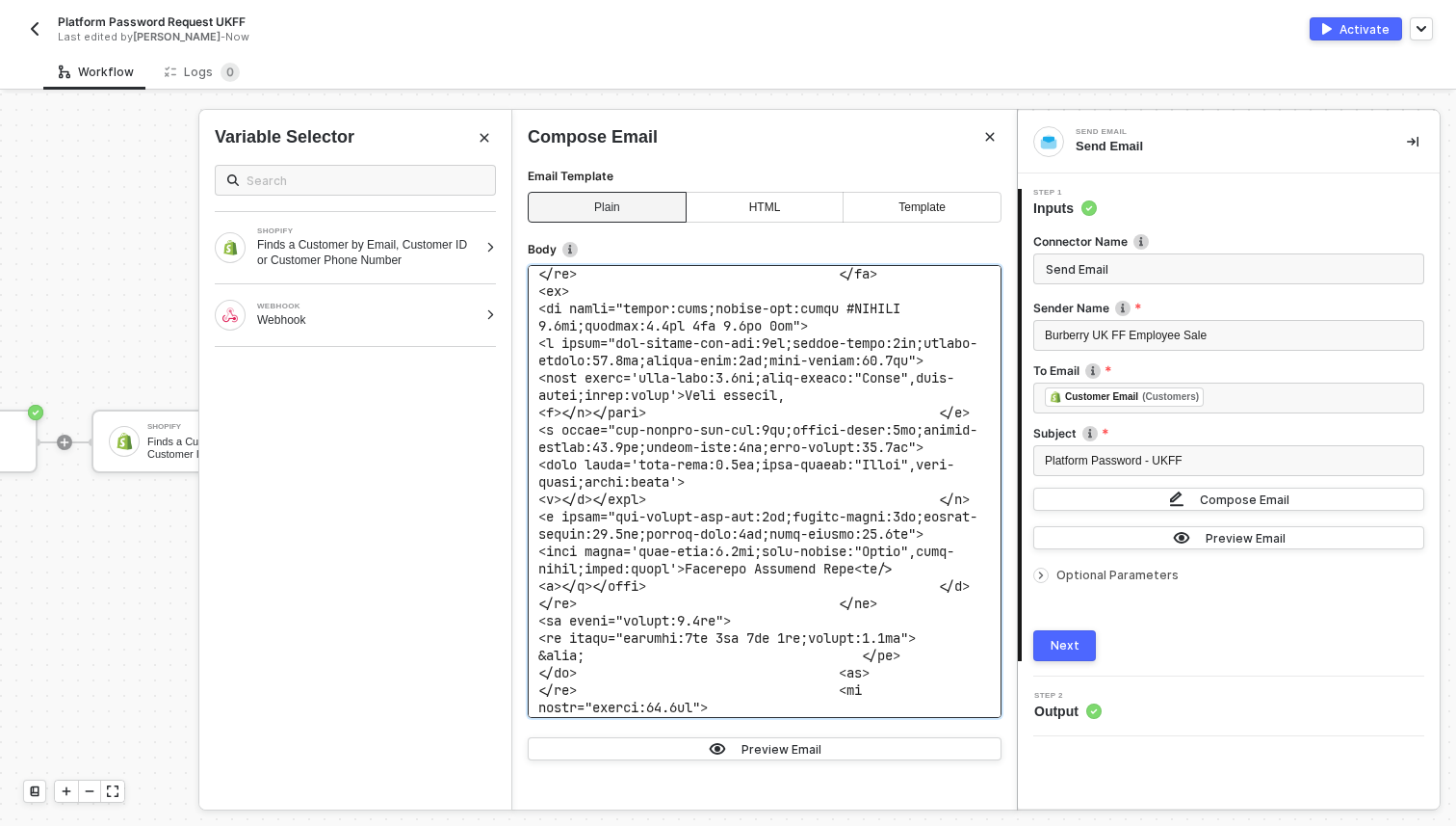
scroll to position [2137, 0]
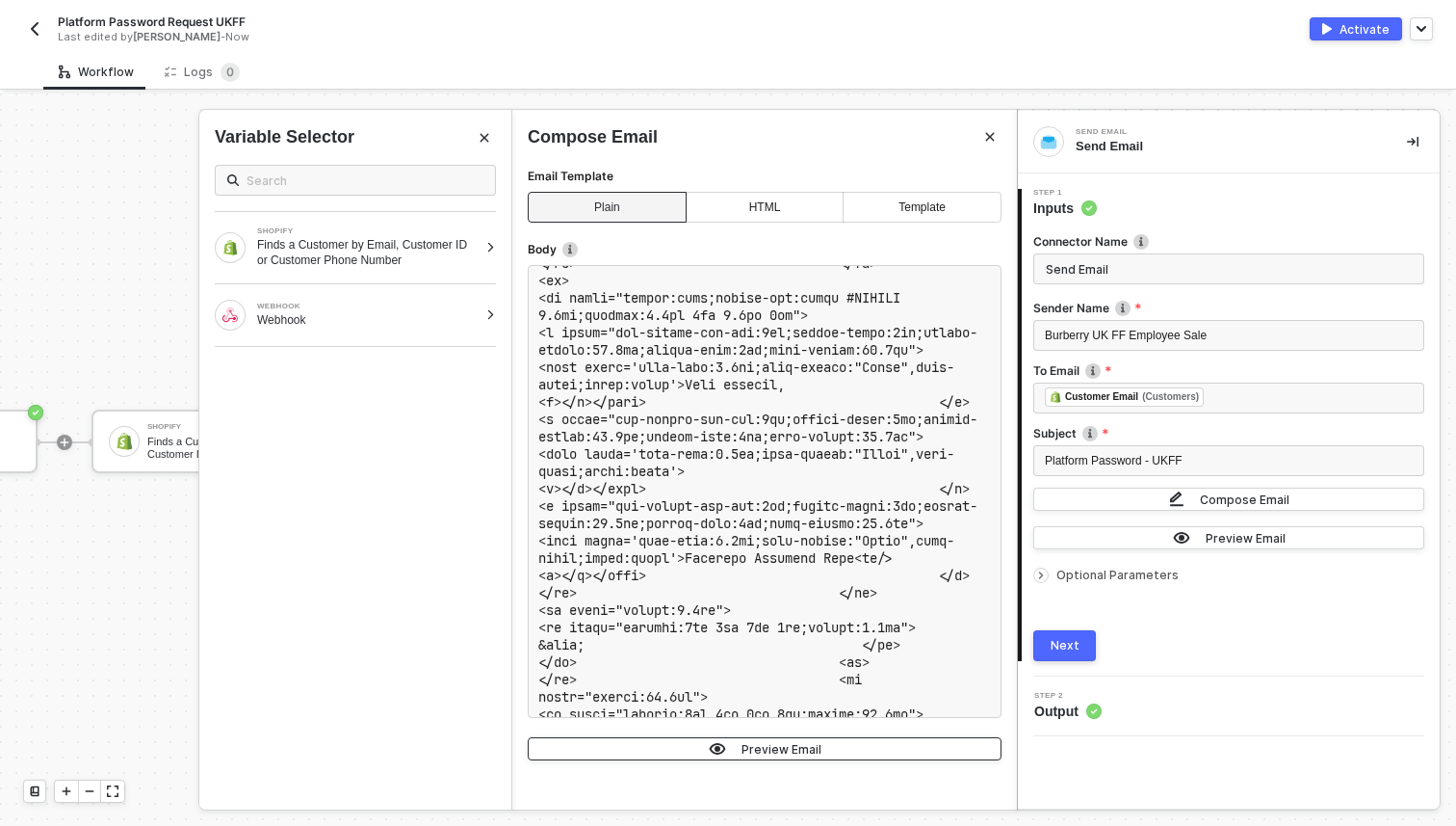
click at [780, 750] on div "Preview Email" at bounding box center [781, 749] width 80 height 17
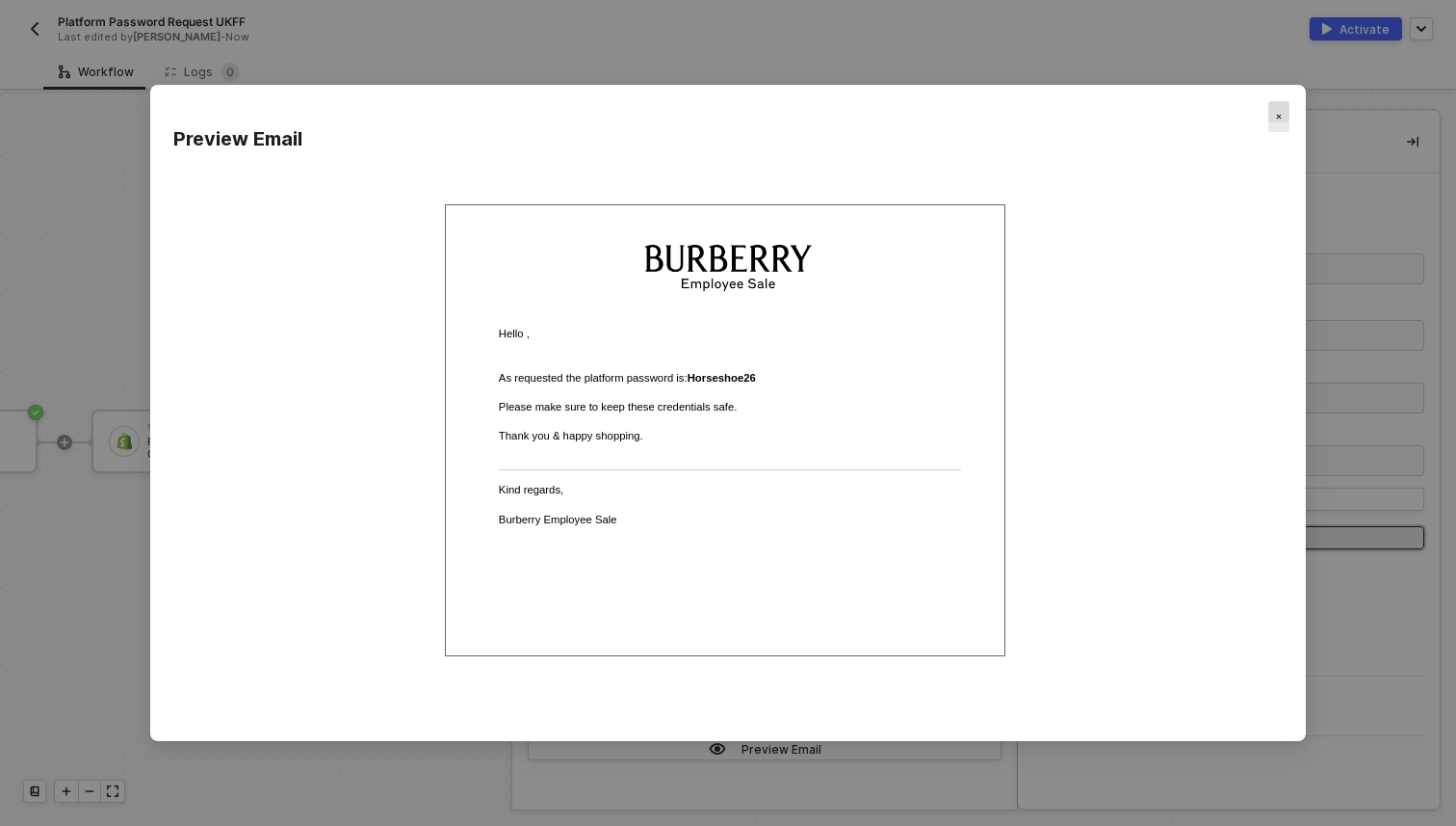
click at [1280, 119] on img "Close" at bounding box center [1278, 116] width 6 height 6
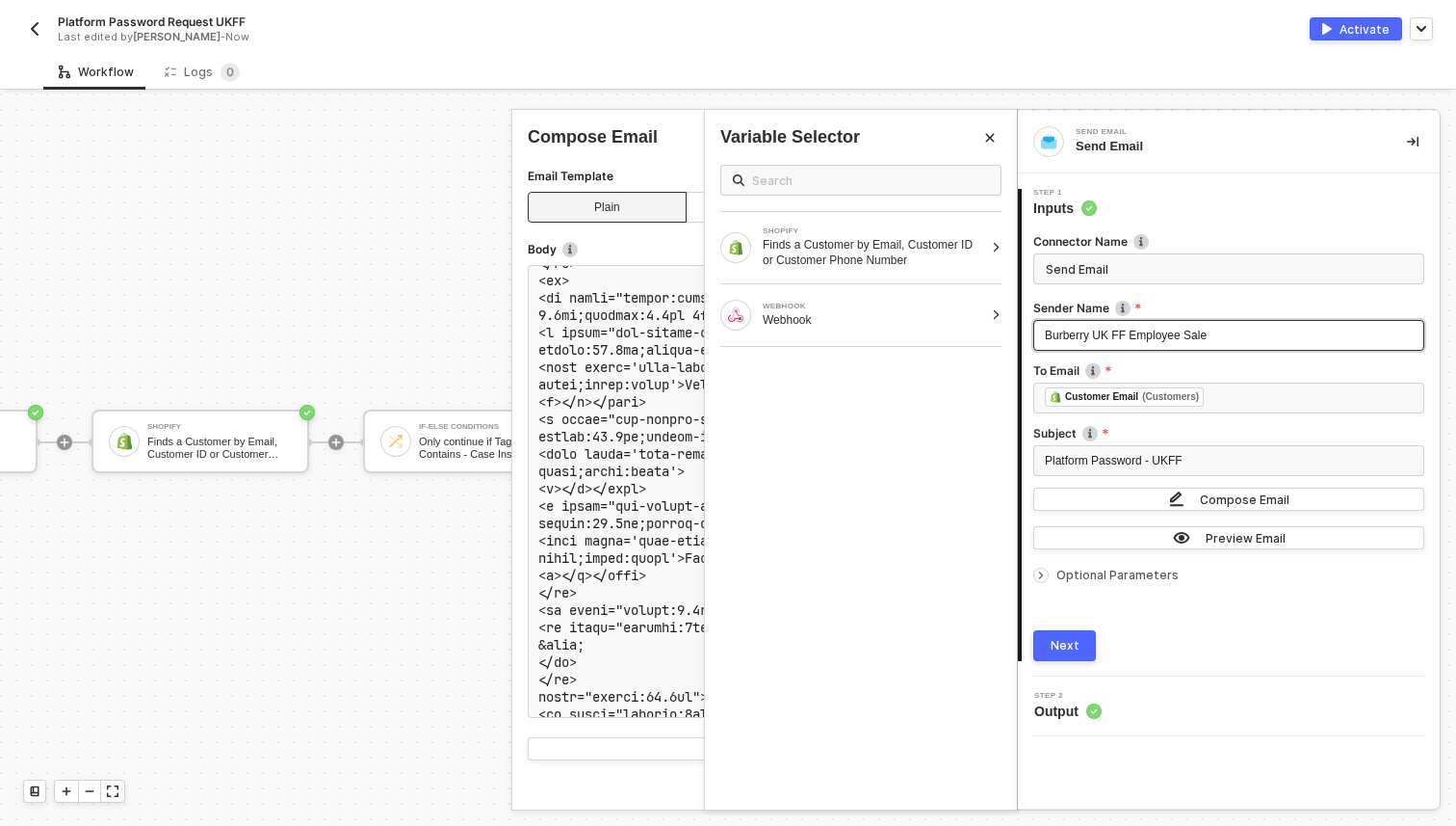
drag, startPoint x: 1131, startPoint y: 334, endPoint x: 1096, endPoint y: 334, distance: 35.0
click at [1096, 334] on span "Burberry UK FF Employee Sale" at bounding box center [1126, 336] width 162 height 14
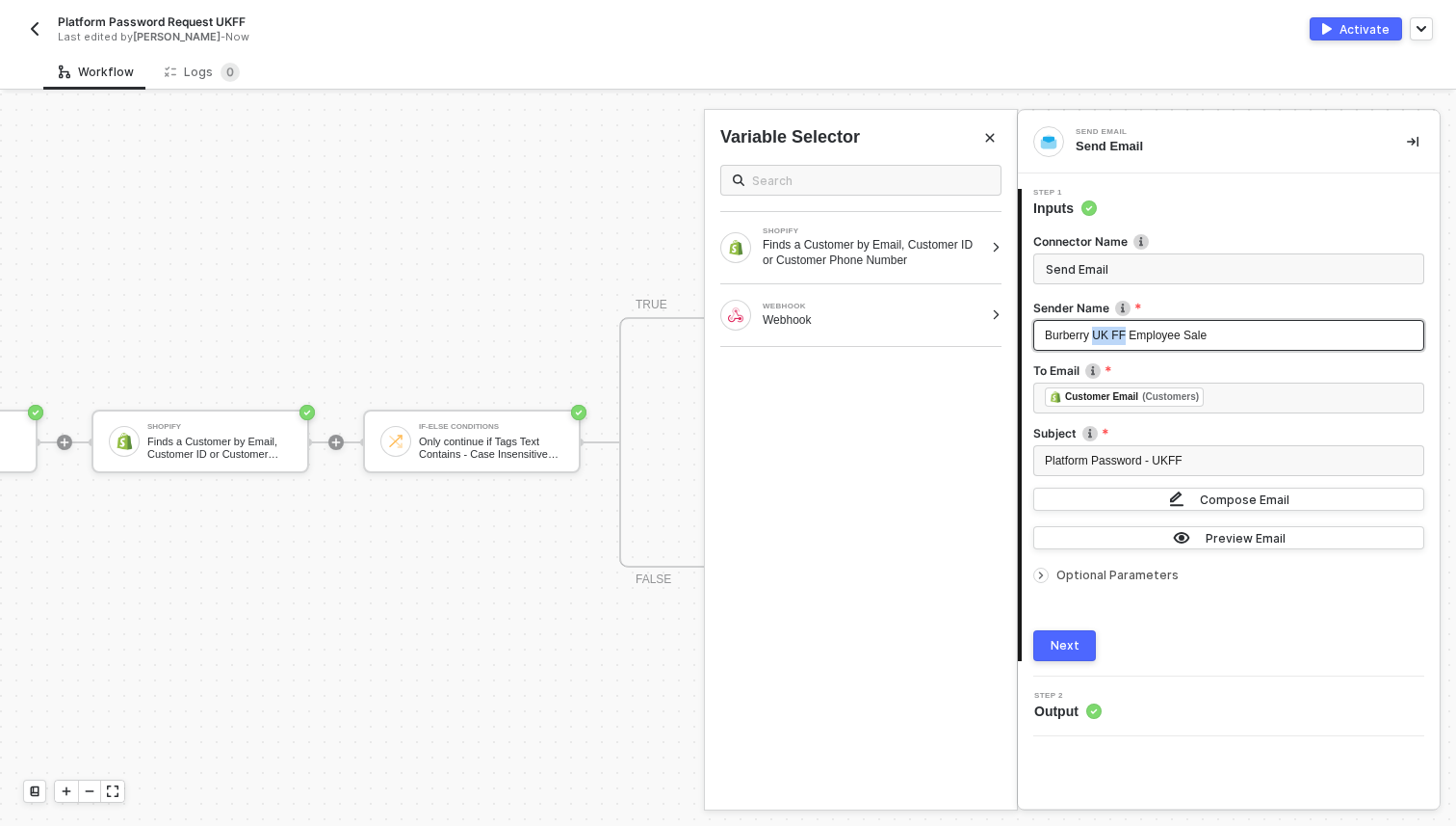
drag, startPoint x: 1128, startPoint y: 333, endPoint x: 1095, endPoint y: 333, distance: 33.0
click at [1095, 333] on span "Burberry UK FF Employee Sale" at bounding box center [1126, 336] width 162 height 14
click at [1070, 650] on div "Next" at bounding box center [1064, 645] width 29 height 16
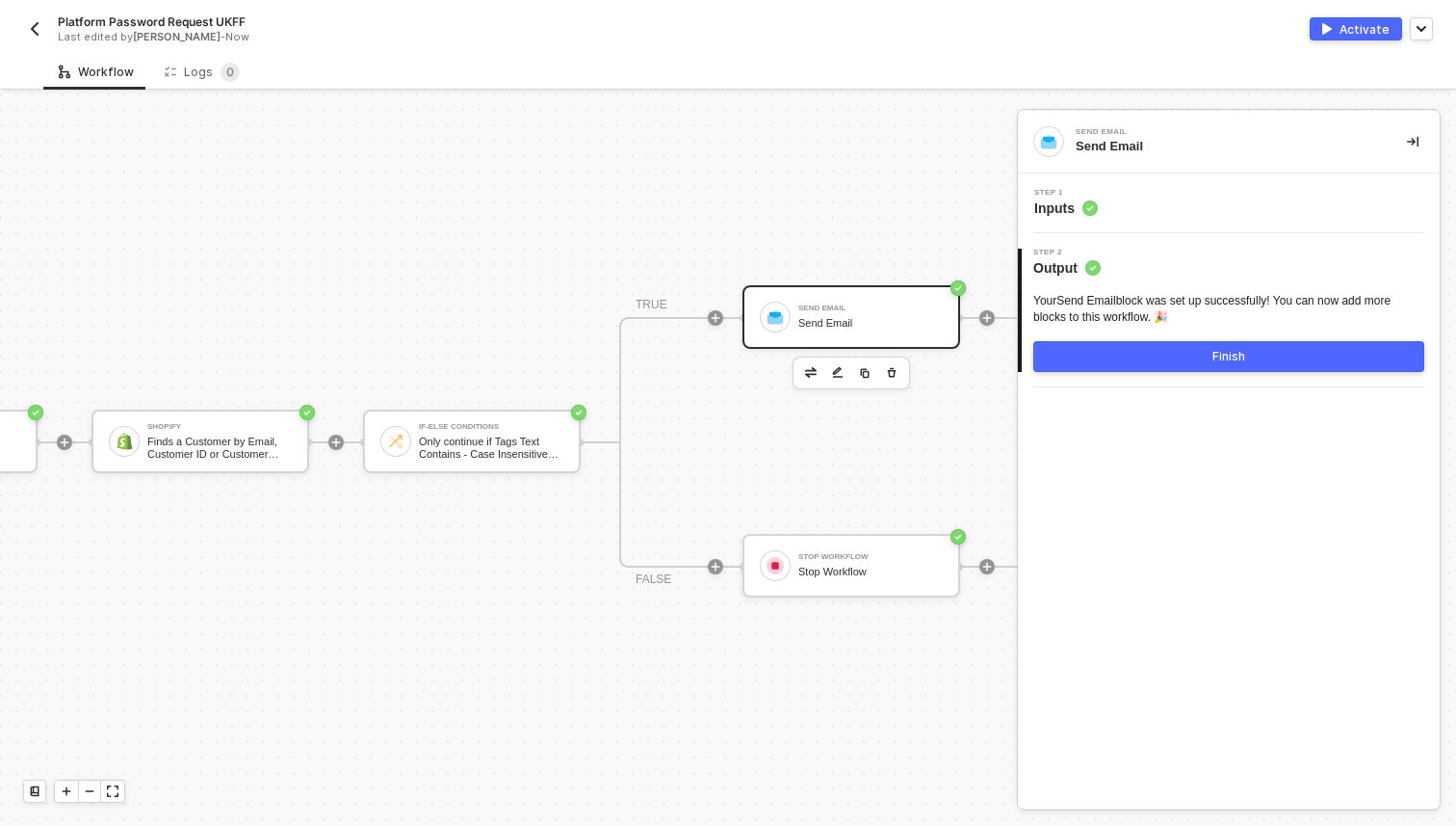
click at [1165, 363] on button "Finish" at bounding box center [1228, 356] width 391 height 31
